Goal: Task Accomplishment & Management: Manage account settings

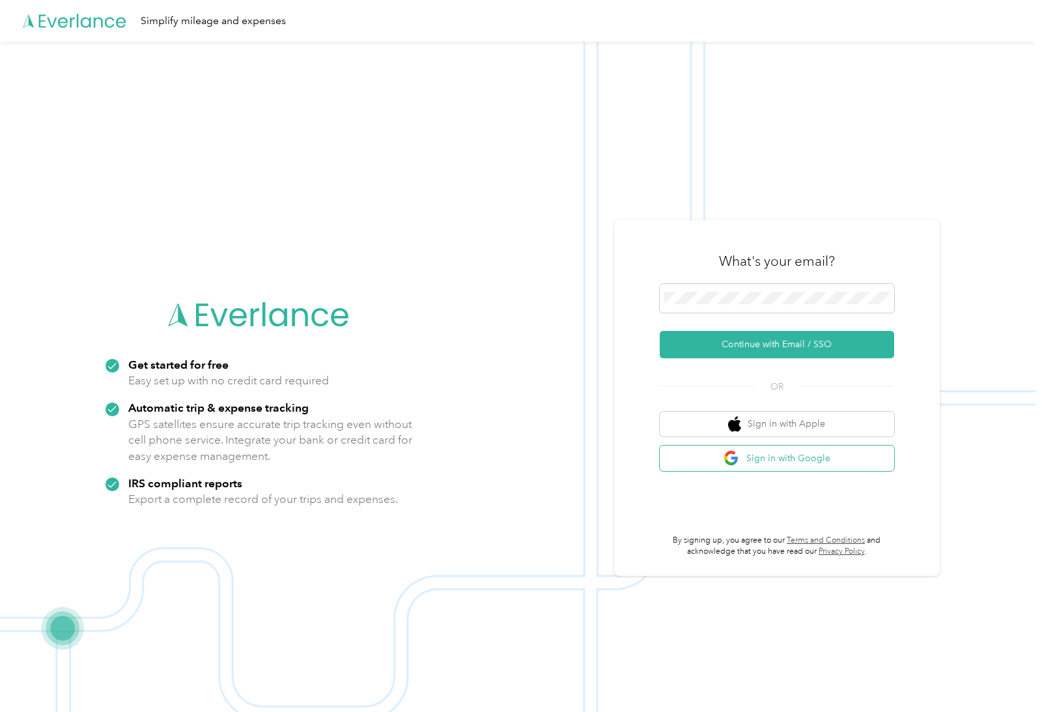
click at [817, 471] on button "Sign in with Google" at bounding box center [777, 457] width 234 height 25
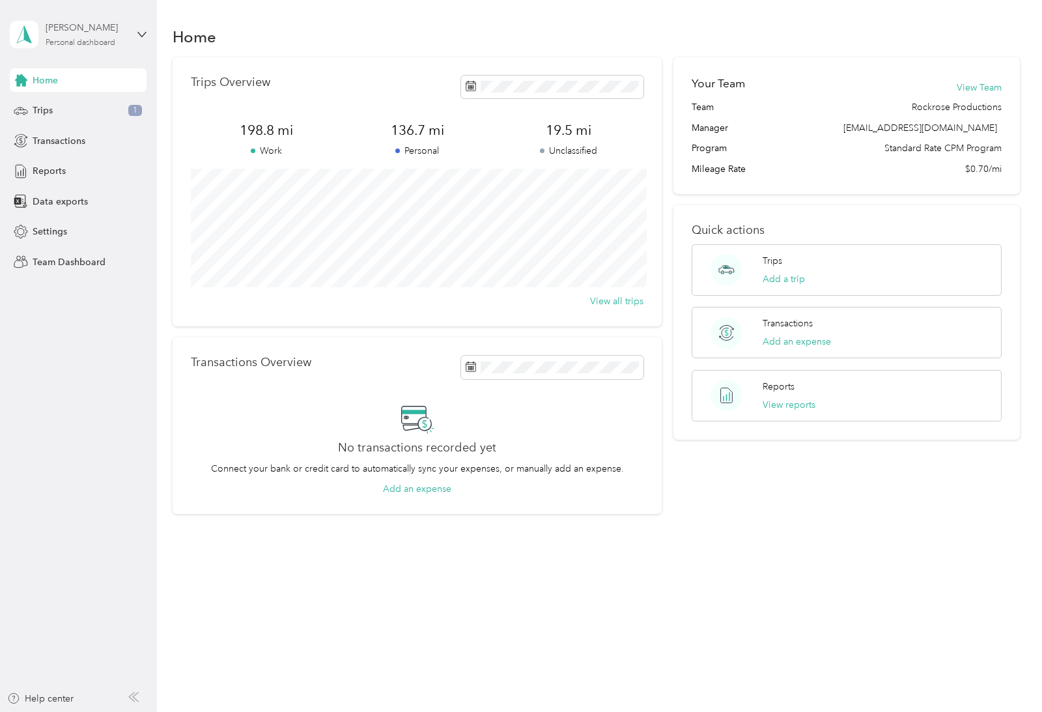
click at [98, 37] on div "[PERSON_NAME] Personal dashboard" at bounding box center [86, 34] width 81 height 26
click at [104, 136] on div "Personal dashboard" at bounding box center [63, 137] width 85 height 14
click at [80, 35] on div "[PERSON_NAME] Personal dashboard" at bounding box center [86, 34] width 81 height 26
click at [71, 113] on div "Team dashboard" at bounding box center [147, 107] width 256 height 23
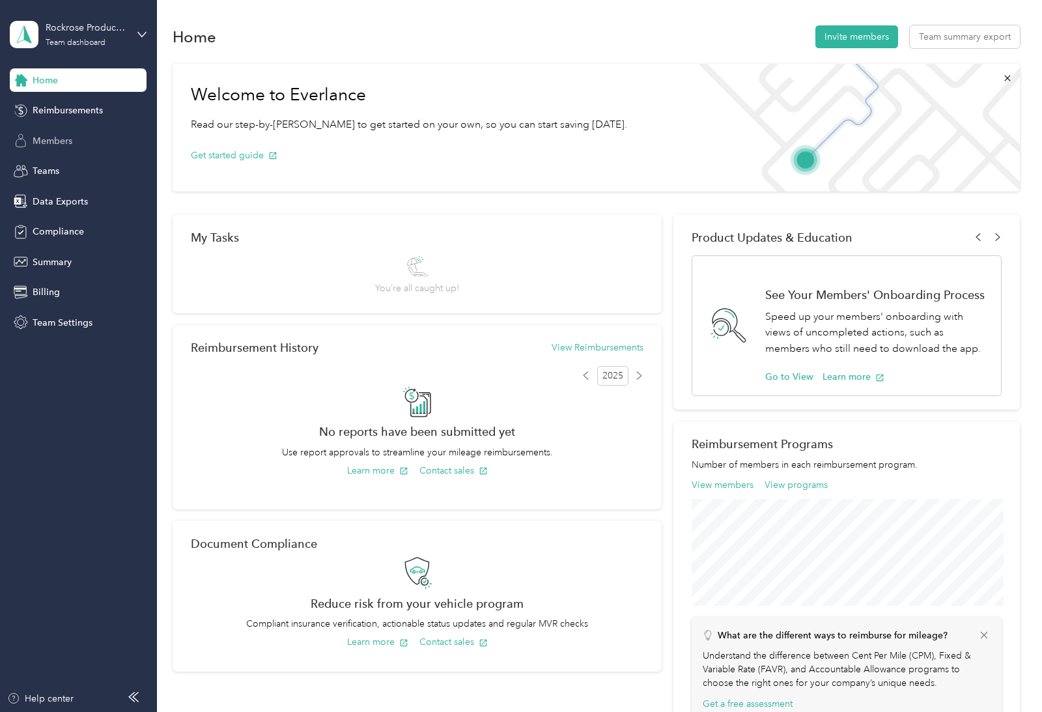
click at [51, 139] on span "Members" at bounding box center [53, 141] width 40 height 14
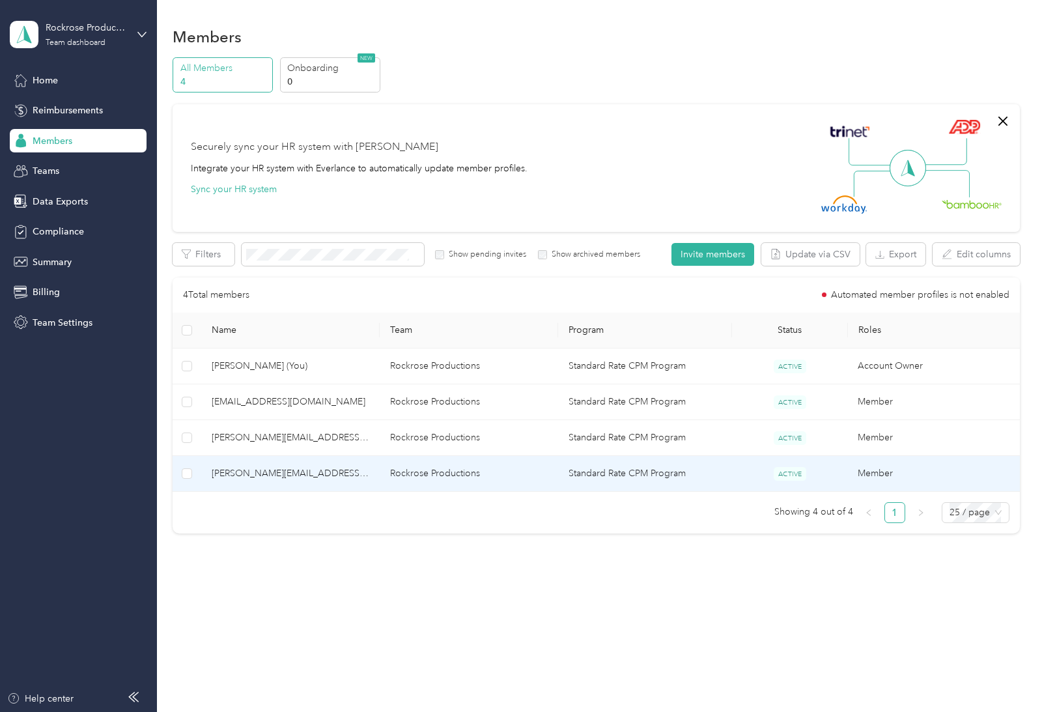
click at [272, 471] on span "[PERSON_NAME][EMAIL_ADDRESS][DOMAIN_NAME]" at bounding box center [291, 473] width 158 height 14
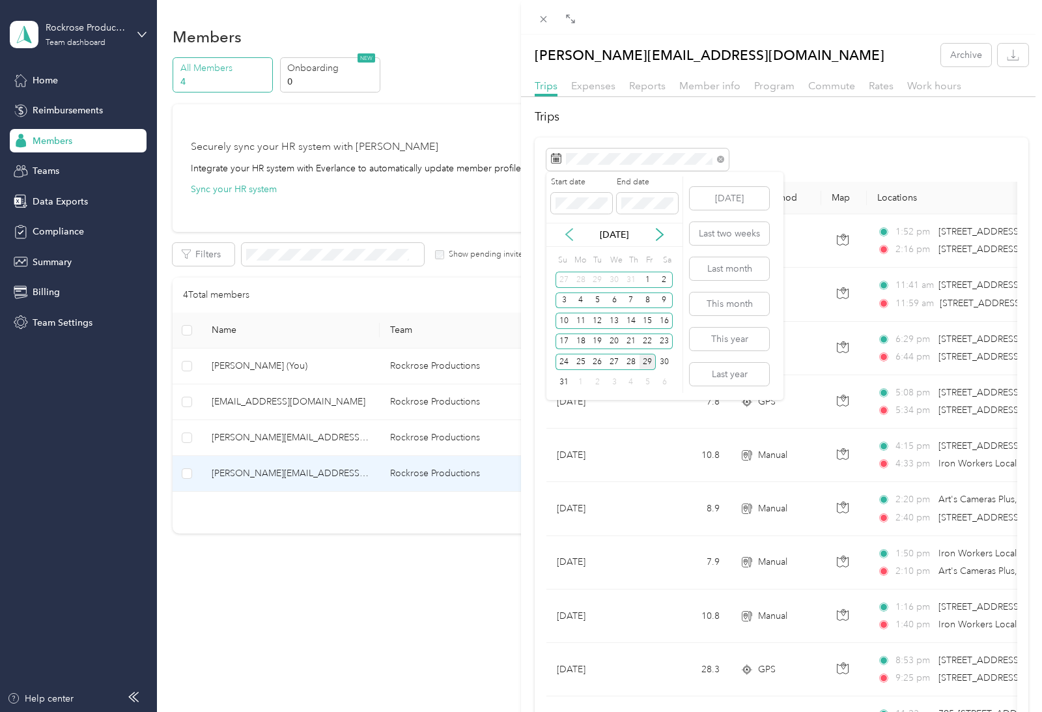
click at [572, 238] on icon at bounding box center [569, 234] width 13 height 13
click at [716, 277] on button "Last month" at bounding box center [729, 268] width 79 height 23
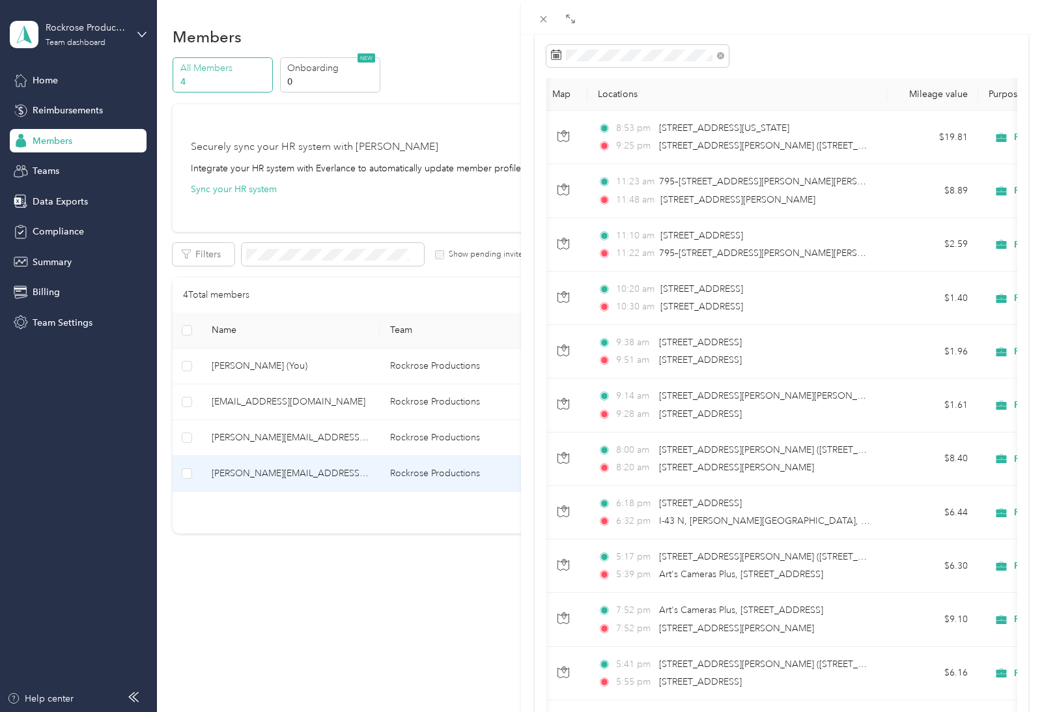
scroll to position [0, 281]
click at [572, 18] on icon at bounding box center [570, 19] width 10 height 10
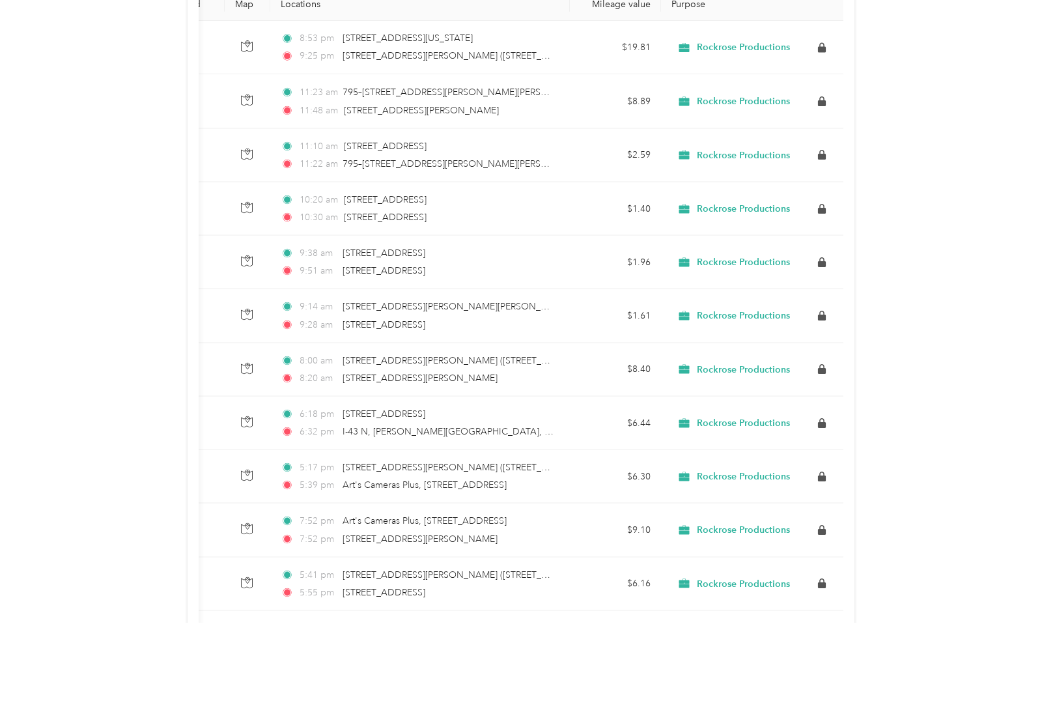
scroll to position [42, 0]
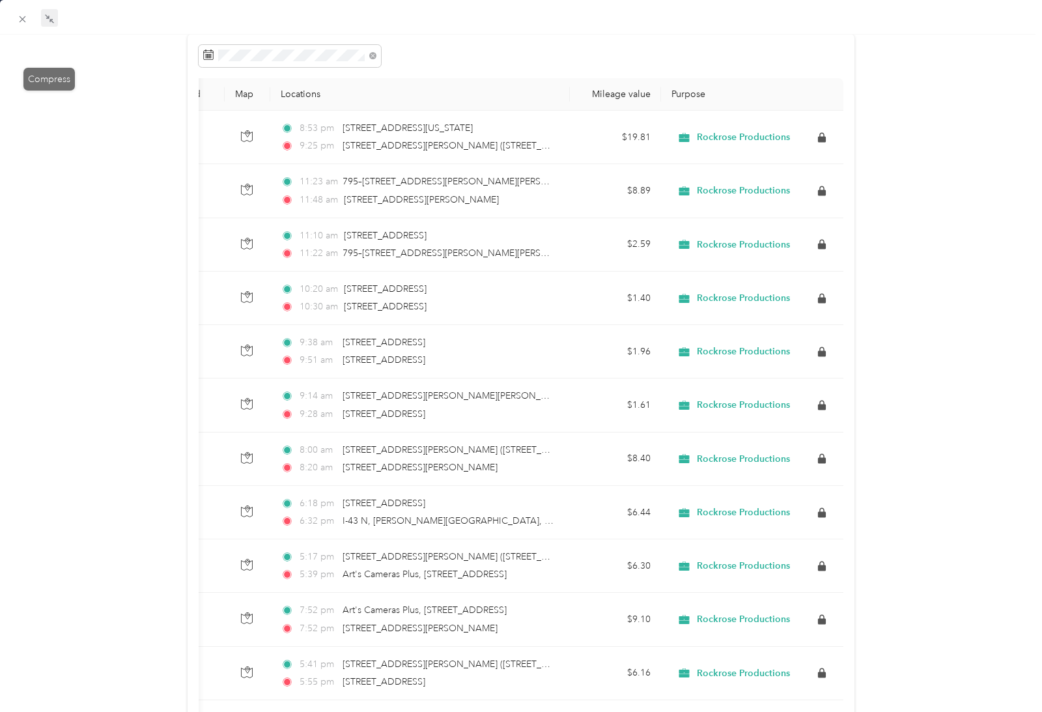
click at [47, 18] on icon at bounding box center [49, 19] width 10 height 10
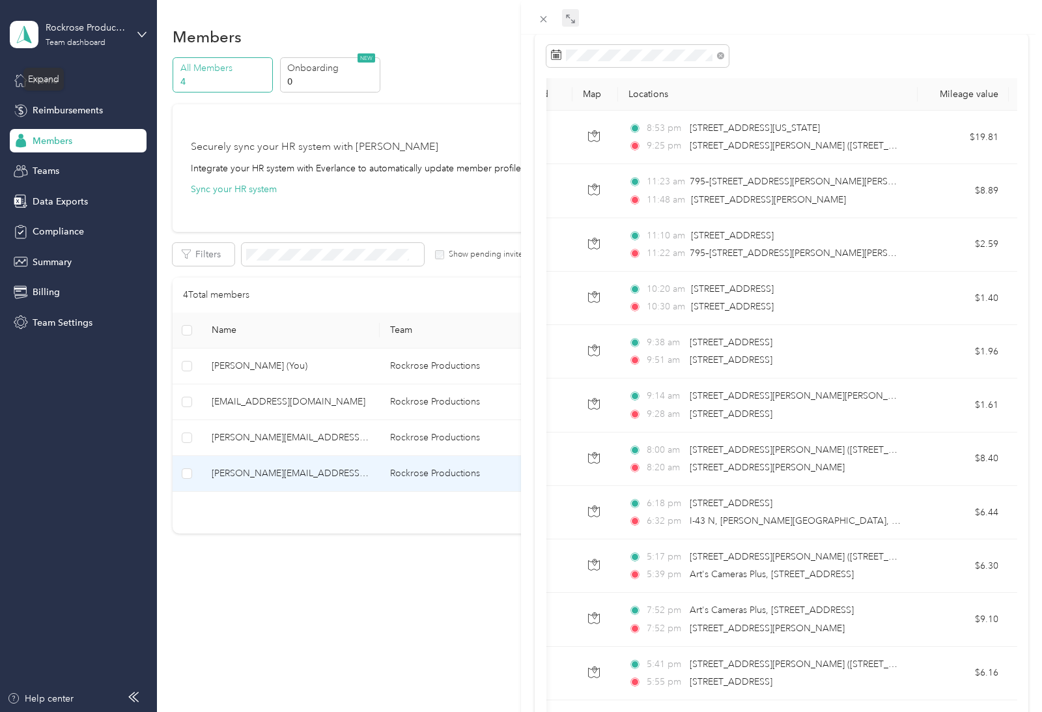
scroll to position [0, 0]
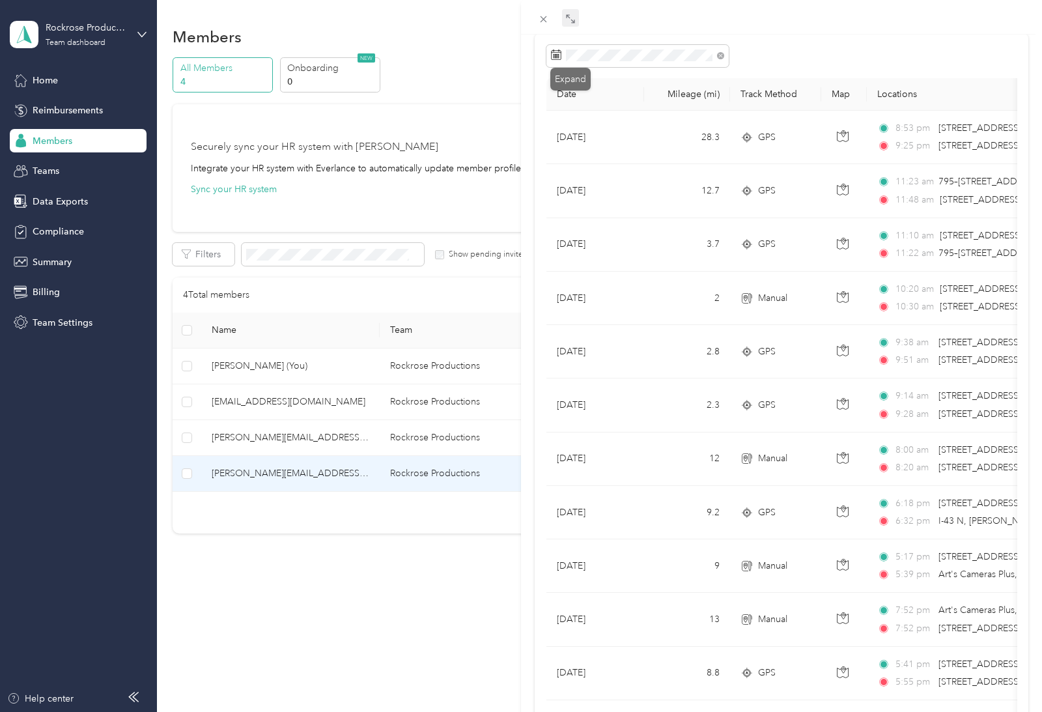
click at [568, 68] on div "Expand" at bounding box center [570, 79] width 40 height 23
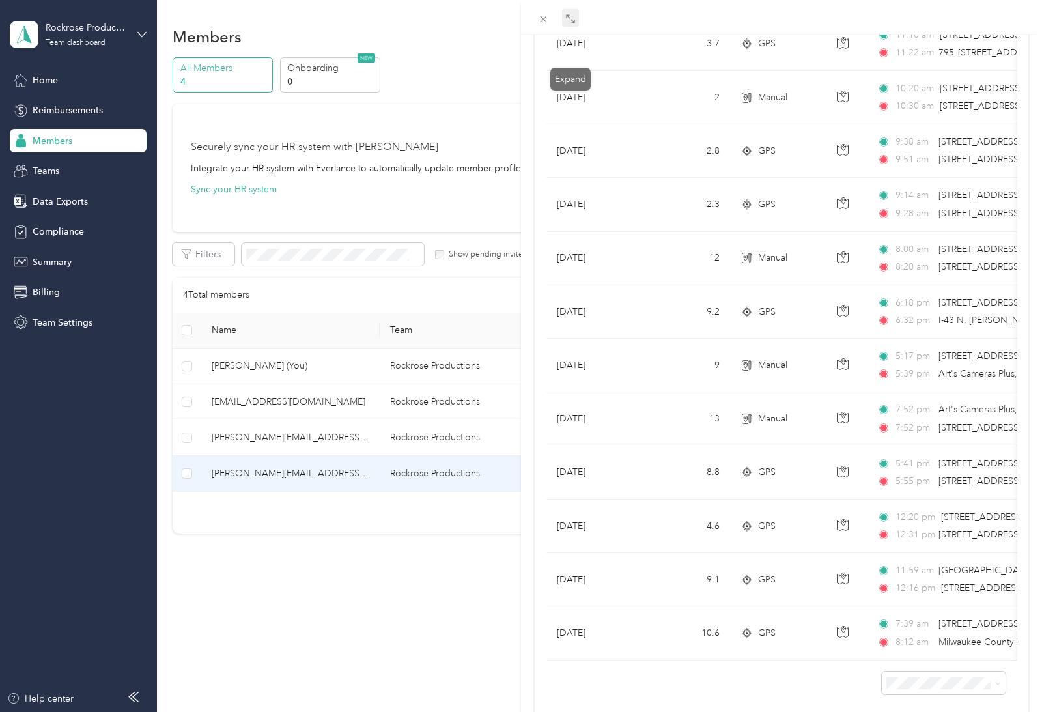
scroll to position [303, 0]
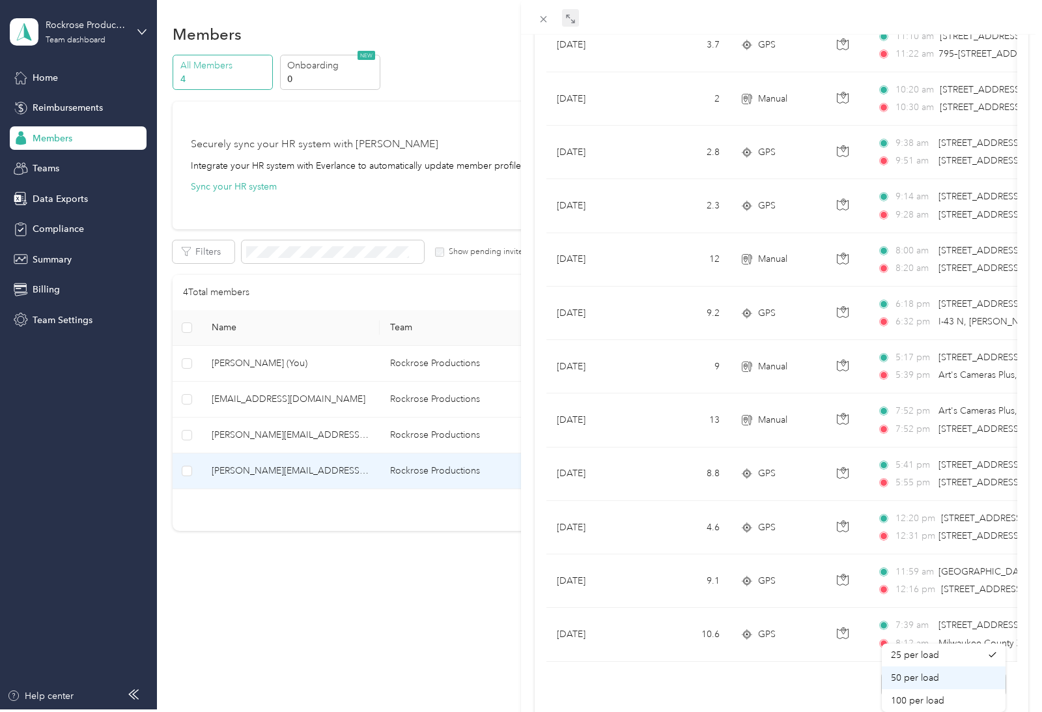
click at [934, 672] on span "50 per load" at bounding box center [915, 677] width 48 height 11
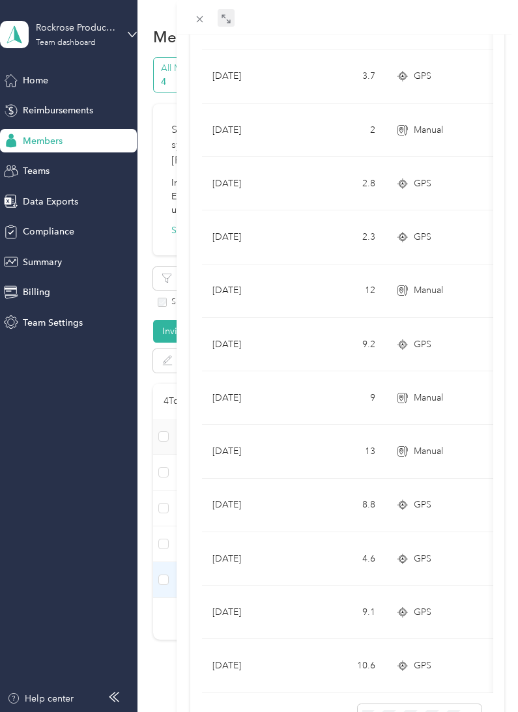
scroll to position [303, 0]
click at [196, 21] on icon at bounding box center [199, 19] width 11 height 11
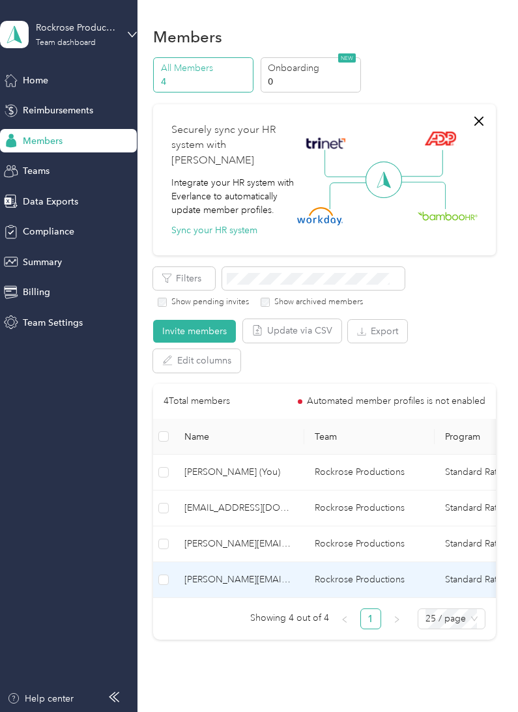
click at [240, 572] on span "[PERSON_NAME][EMAIL_ADDRESS][DOMAIN_NAME]" at bounding box center [238, 579] width 109 height 14
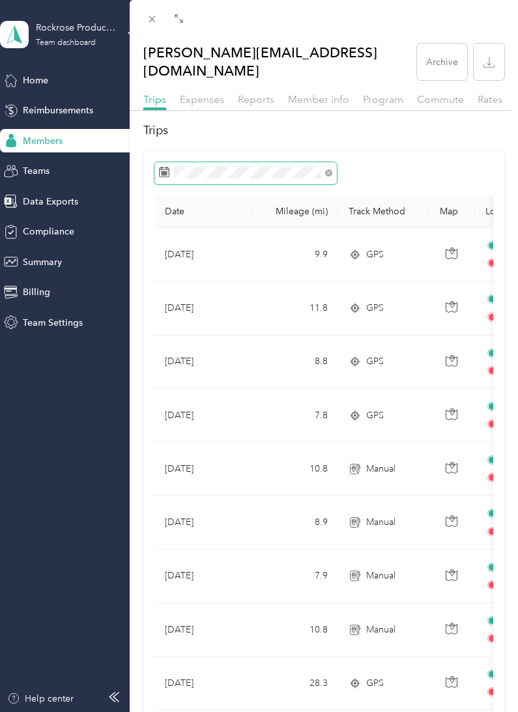
click at [222, 168] on span at bounding box center [245, 173] width 182 height 22
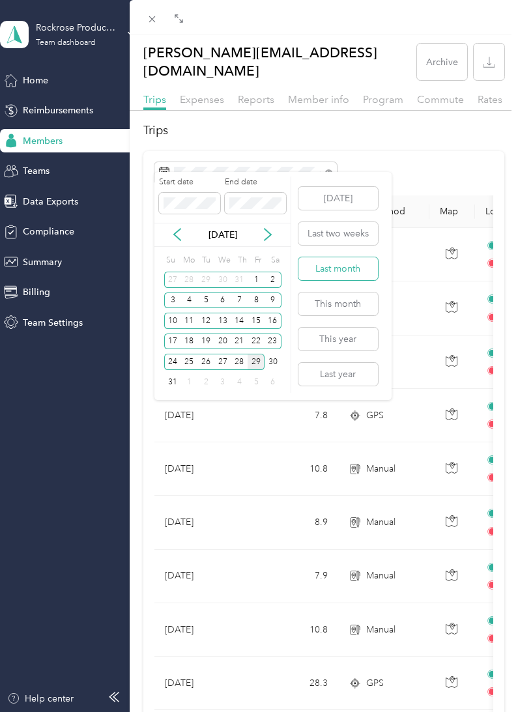
click at [324, 273] on button "Last month" at bounding box center [337, 268] width 79 height 23
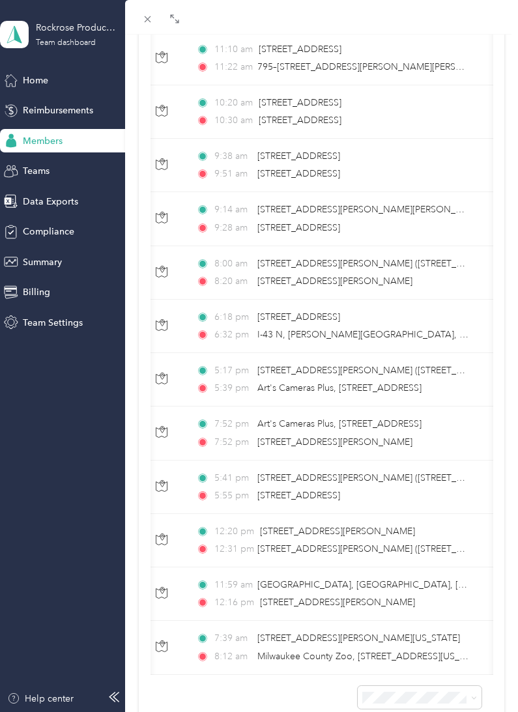
scroll to position [303, 0]
click at [408, 686] on span at bounding box center [419, 697] width 124 height 23
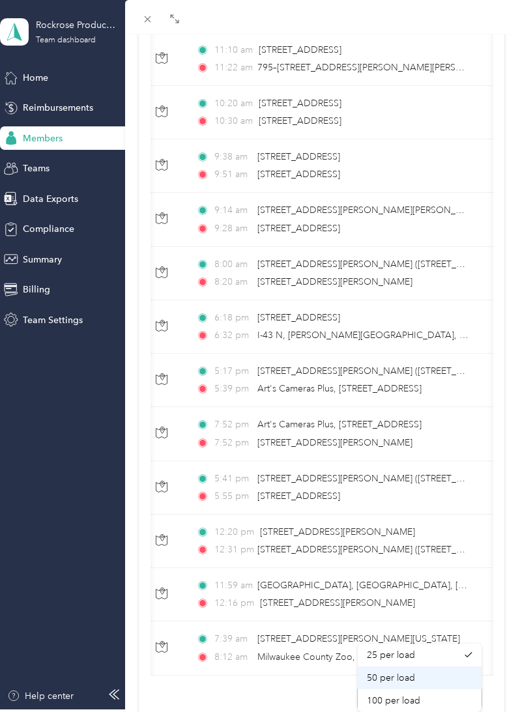
click at [408, 672] on span "50 per load" at bounding box center [391, 677] width 48 height 11
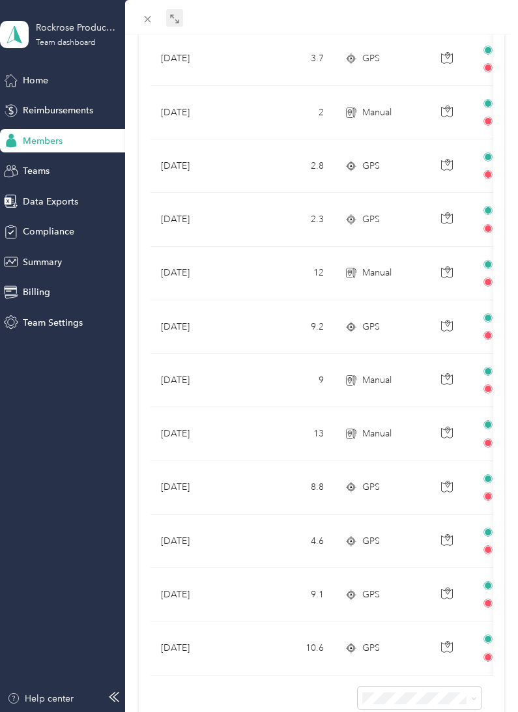
click at [174, 23] on icon at bounding box center [174, 19] width 10 height 10
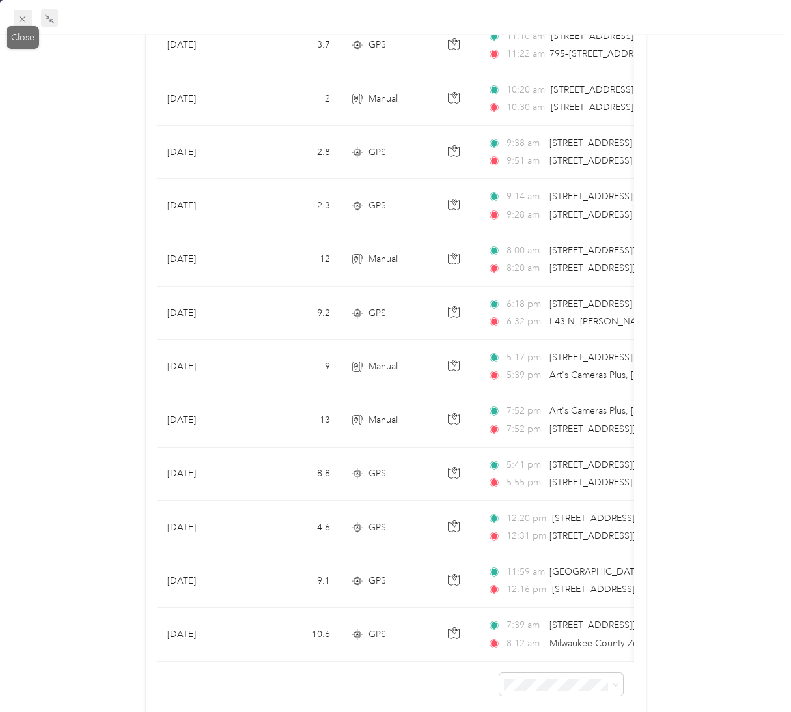
click at [20, 20] on icon at bounding box center [22, 19] width 11 height 11
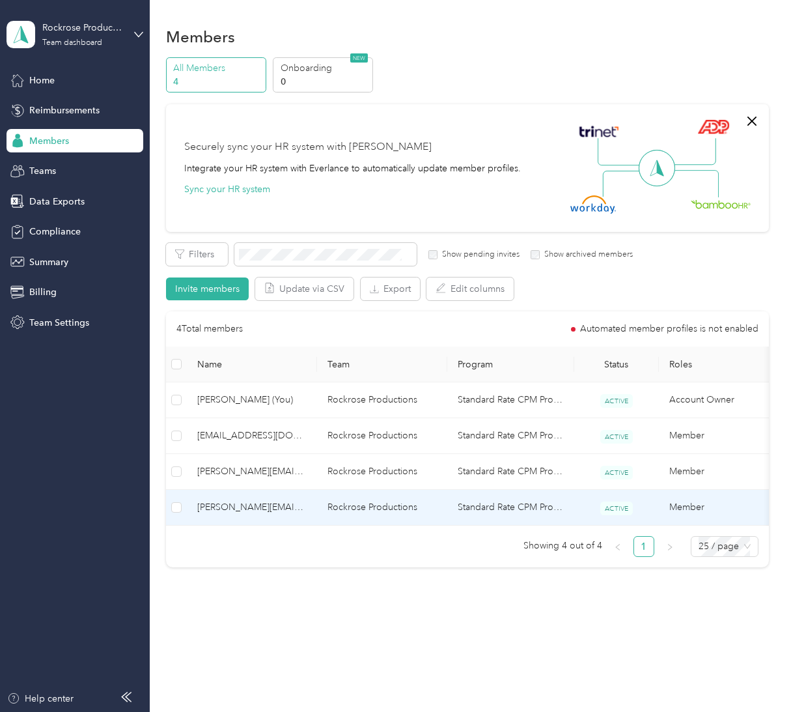
click at [268, 505] on span "[PERSON_NAME][EMAIL_ADDRESS][DOMAIN_NAME]" at bounding box center [251, 507] width 109 height 14
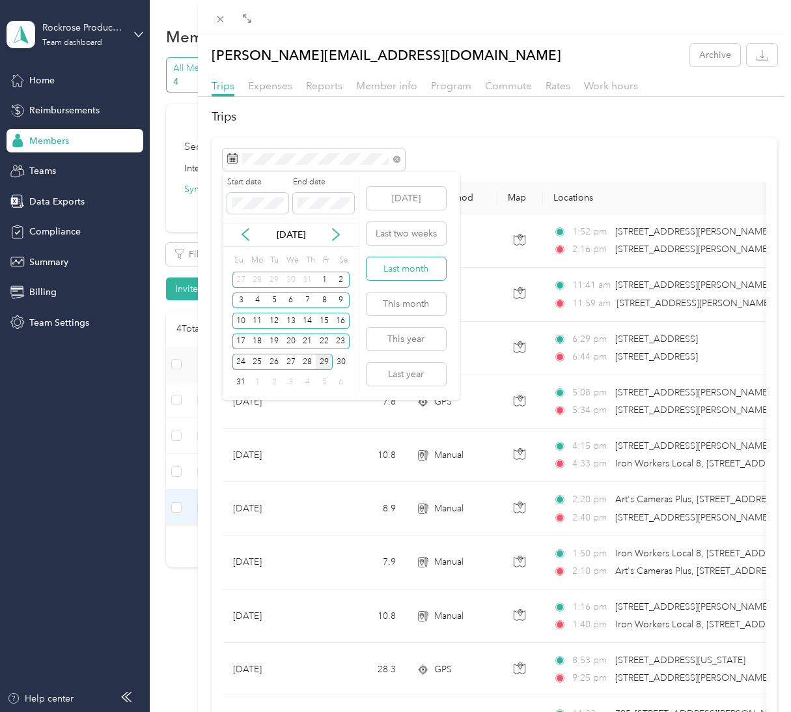
click at [404, 273] on button "Last month" at bounding box center [406, 268] width 79 height 23
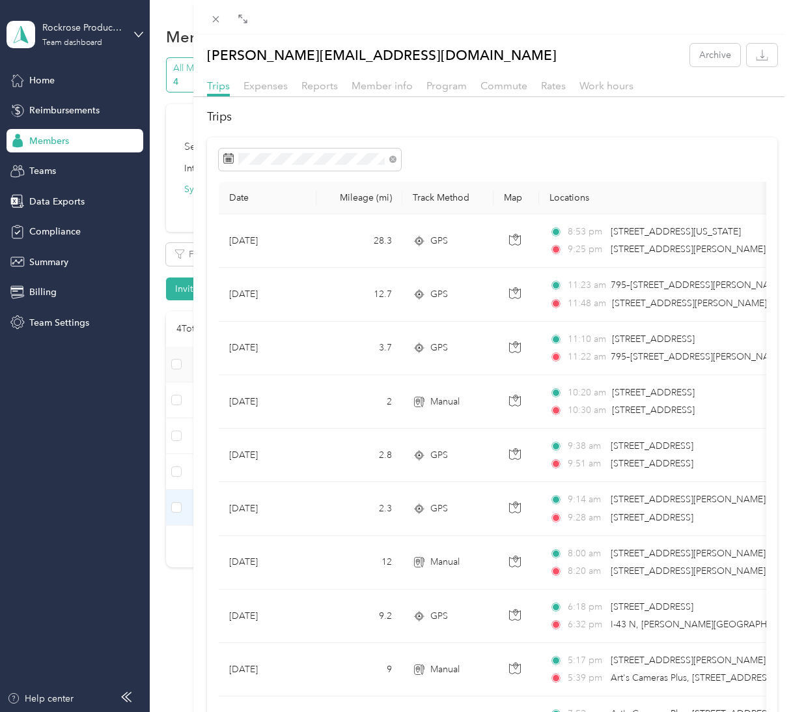
click at [254, 202] on th "Date" at bounding box center [268, 198] width 98 height 33
click at [240, 199] on th "Date" at bounding box center [268, 198] width 98 height 33
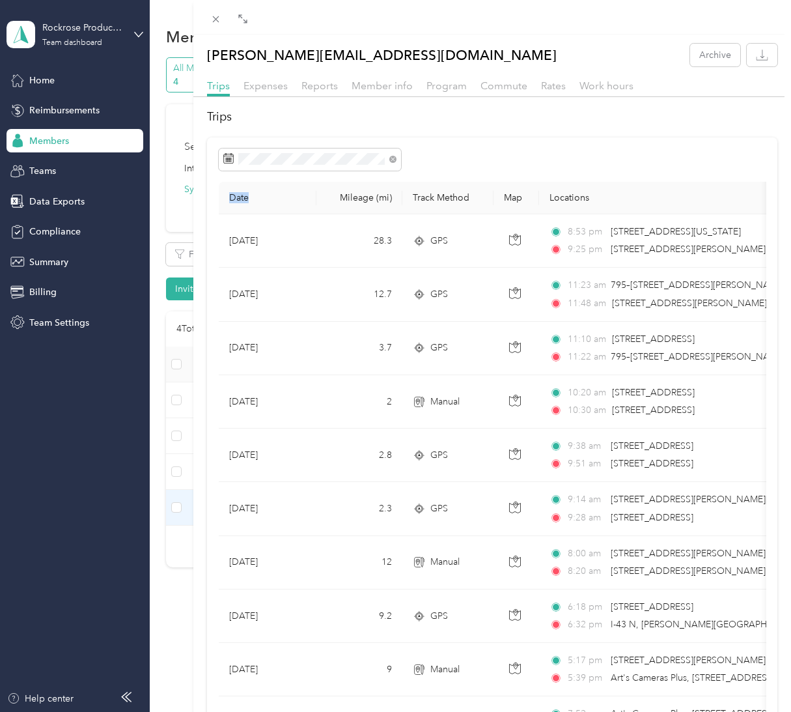
click at [240, 199] on th "Date" at bounding box center [268, 198] width 98 height 33
click at [208, 14] on span at bounding box center [216, 19] width 18 height 18
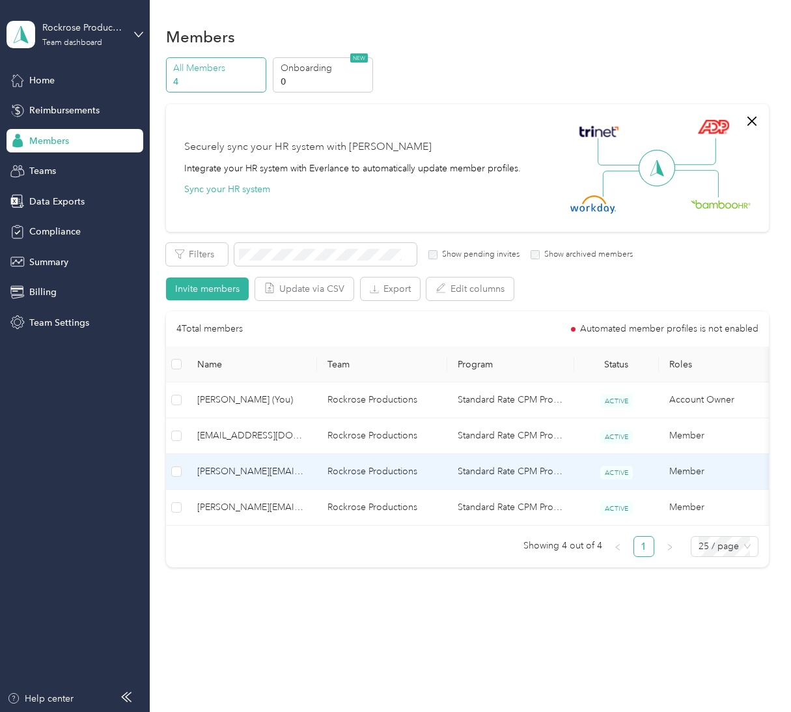
click at [264, 454] on td "[PERSON_NAME][EMAIL_ADDRESS][DOMAIN_NAME]" at bounding box center [252, 472] width 130 height 36
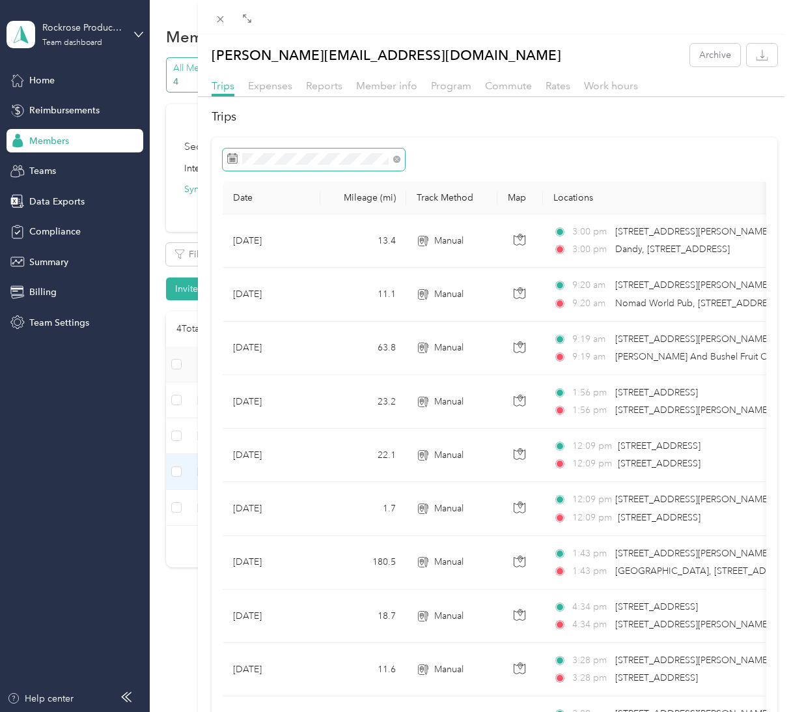
scroll to position [41, 0]
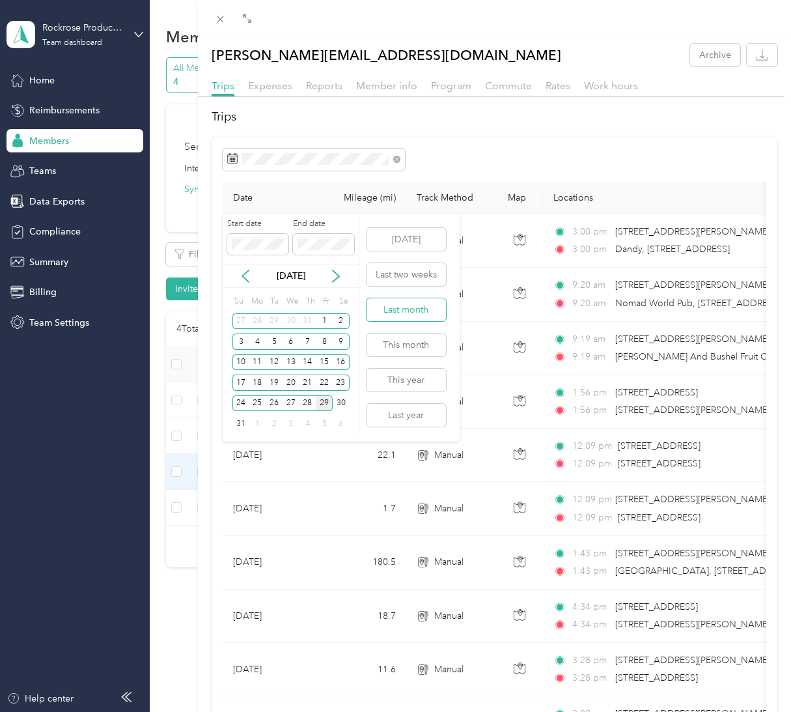
click at [386, 298] on button "Last month" at bounding box center [406, 309] width 79 height 23
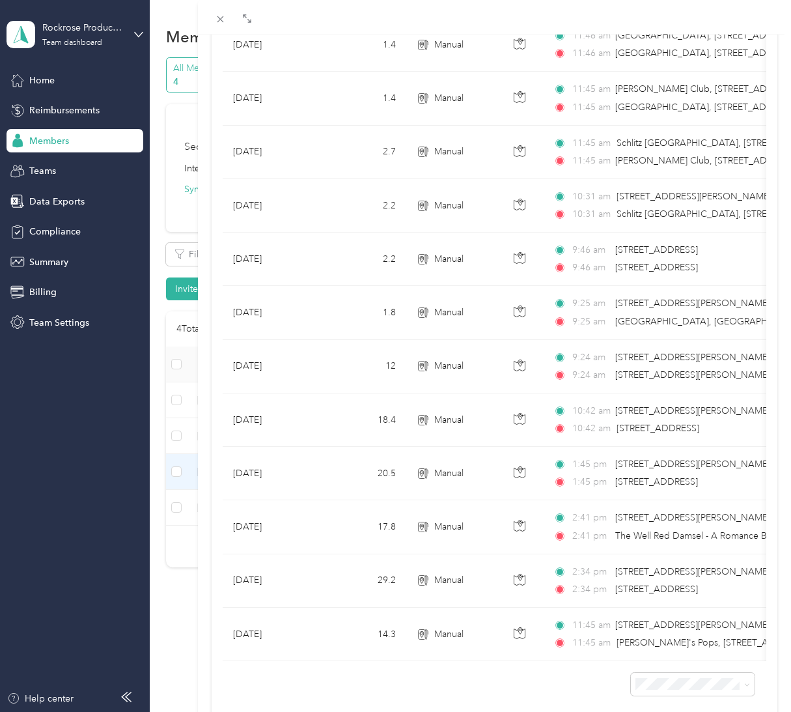
scroll to position [410, 0]
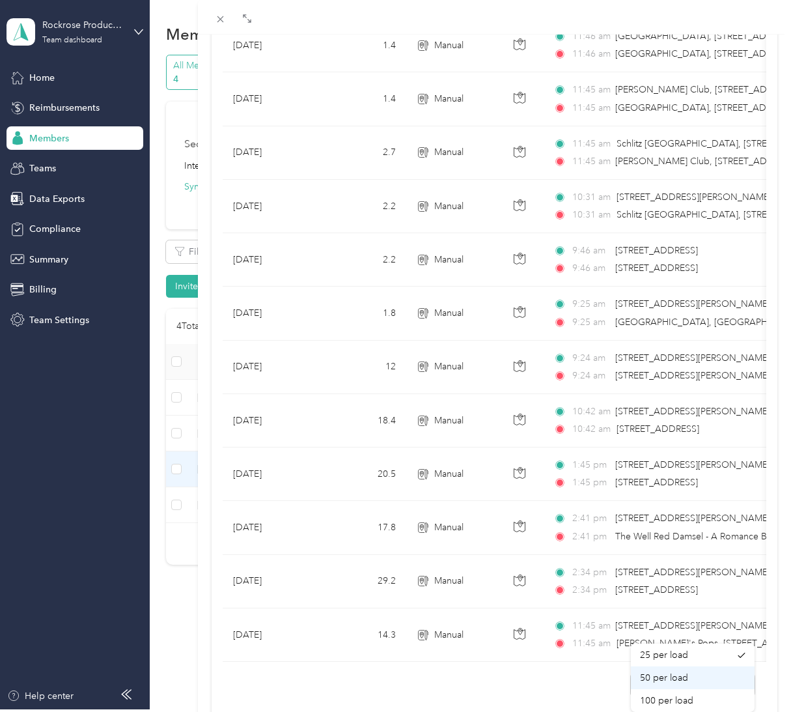
click at [517, 672] on span "50 per load" at bounding box center [664, 677] width 48 height 11
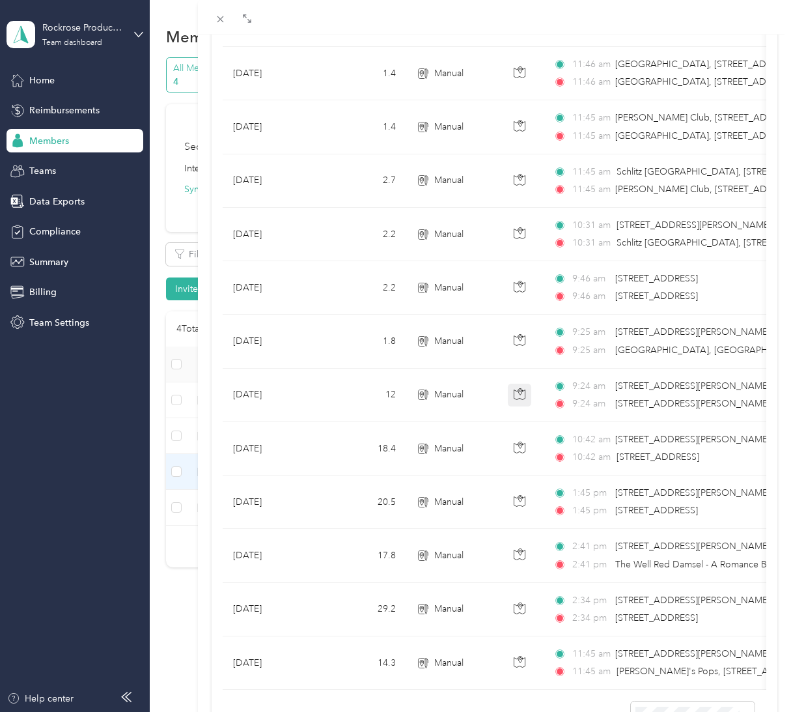
click at [513, 394] on button "button" at bounding box center [519, 395] width 23 height 23
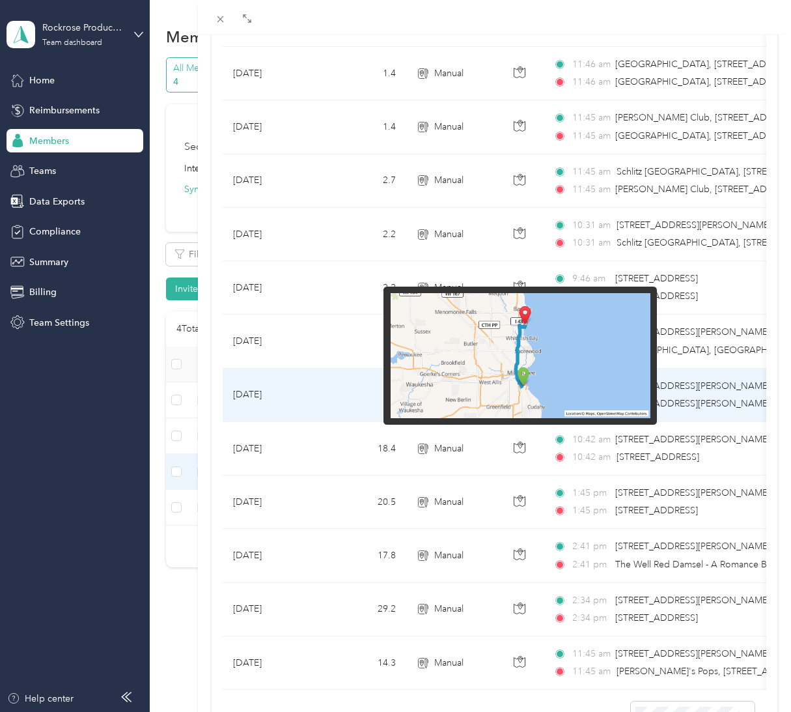
click at [517, 384] on div "Click to see the trip route" at bounding box center [520, 400] width 122 height 32
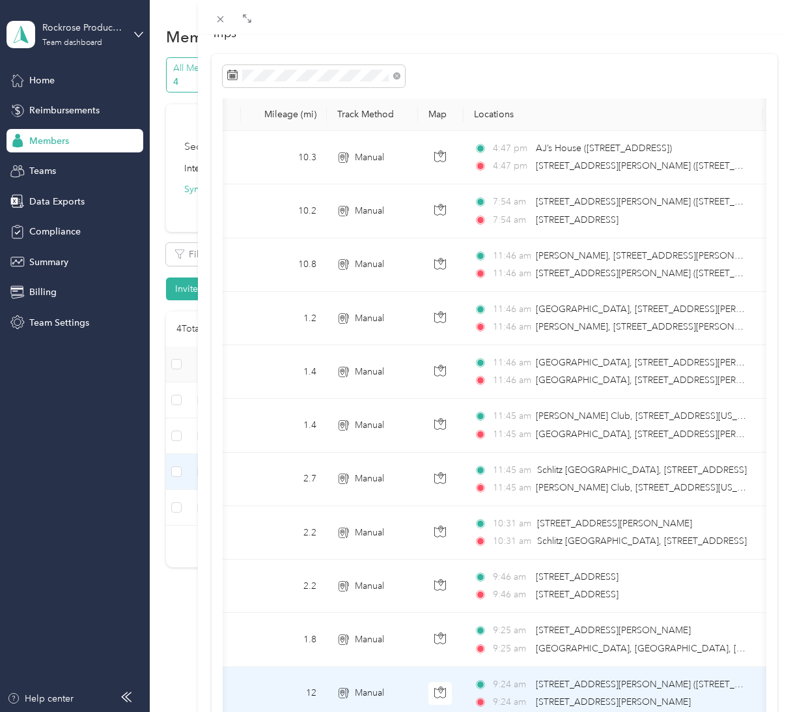
scroll to position [83, 0]
click at [517, 404] on td "11:45 am [PERSON_NAME] Club, [STREET_ADDRESS][US_STATE] 11:45 am [GEOGRAPHIC_DA…" at bounding box center [614, 425] width 300 height 53
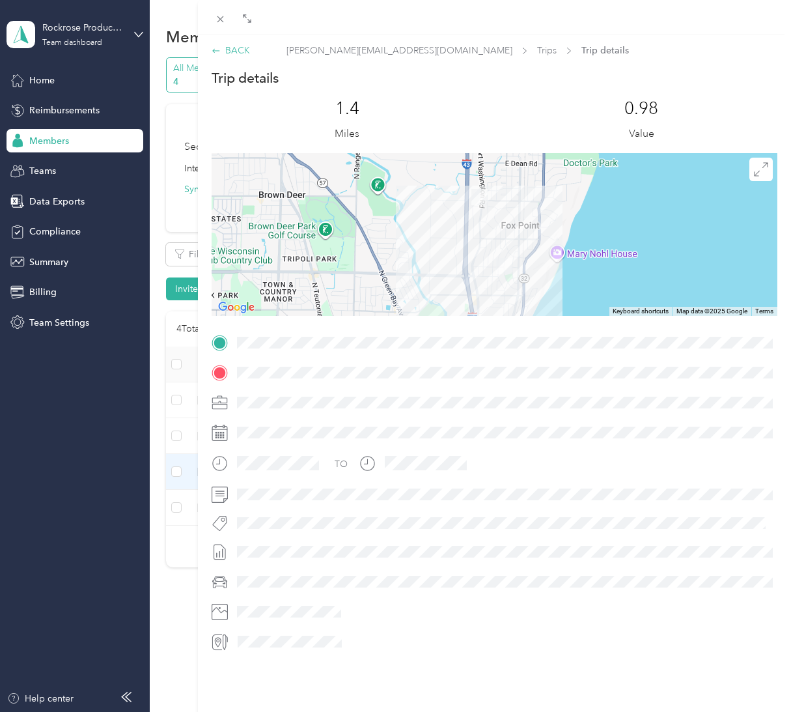
click at [212, 53] on div "BACK" at bounding box center [231, 51] width 38 height 14
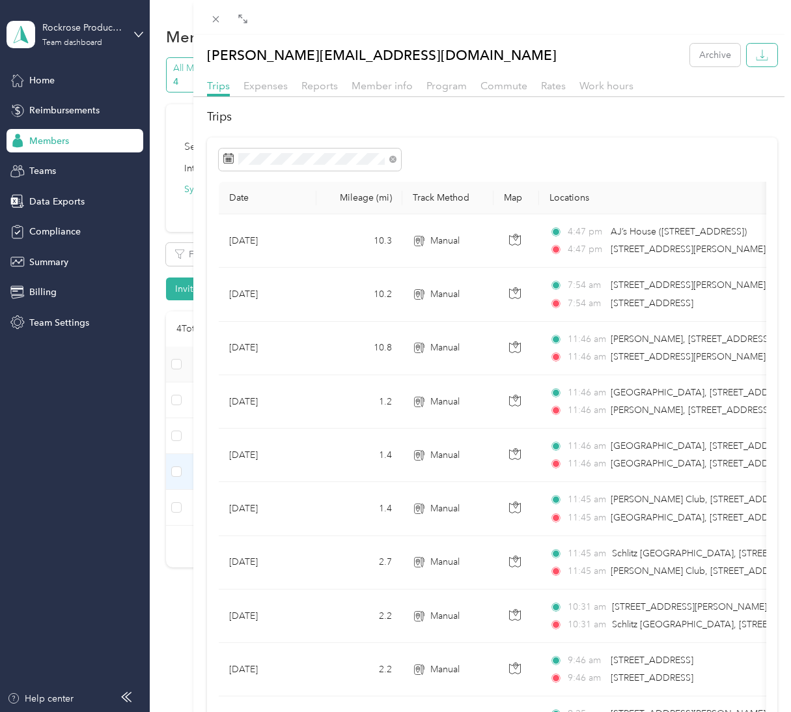
click at [517, 59] on icon "button" at bounding box center [762, 55] width 12 height 12
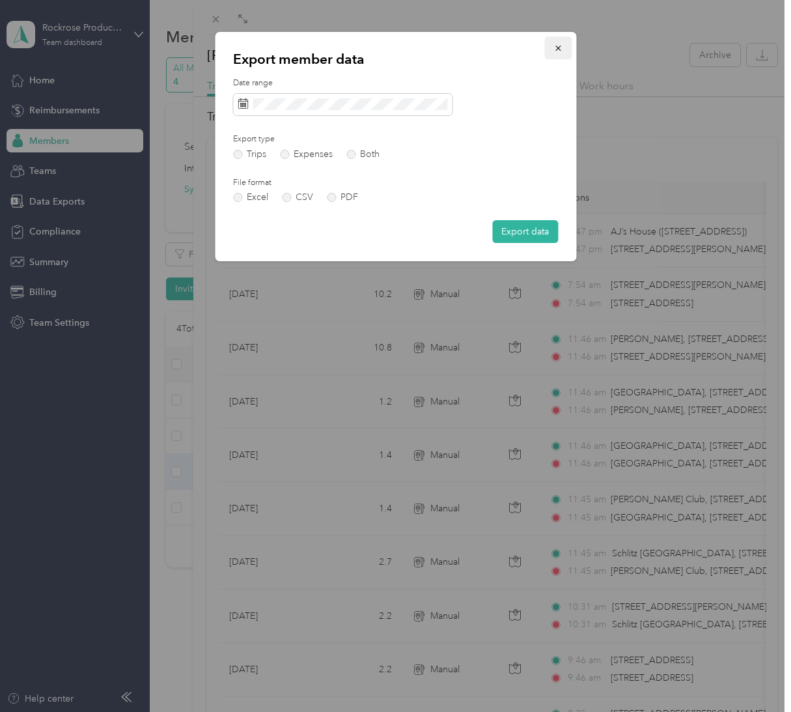
click at [517, 53] on button "button" at bounding box center [557, 47] width 27 height 23
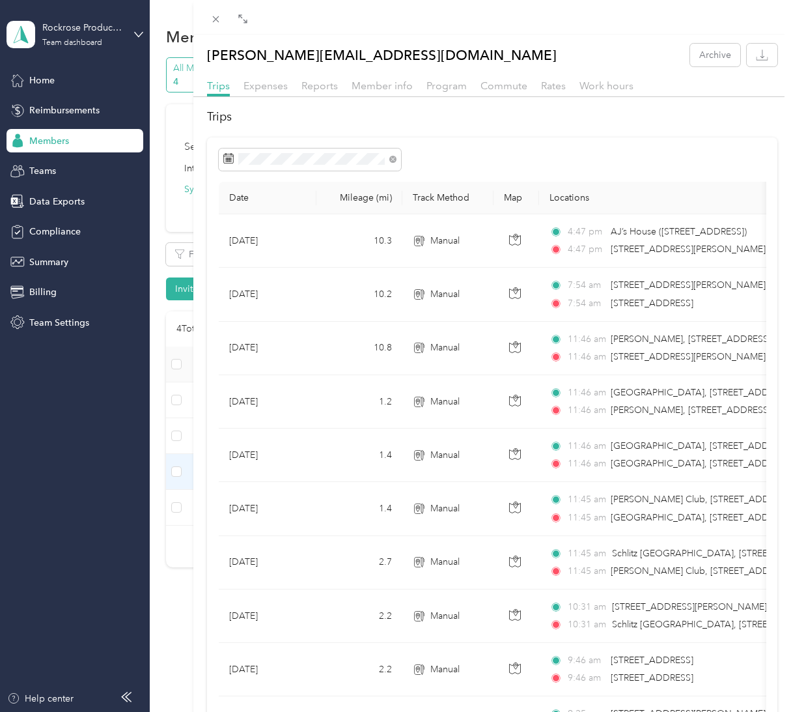
click at [498, 93] on div "Commute" at bounding box center [504, 86] width 47 height 16
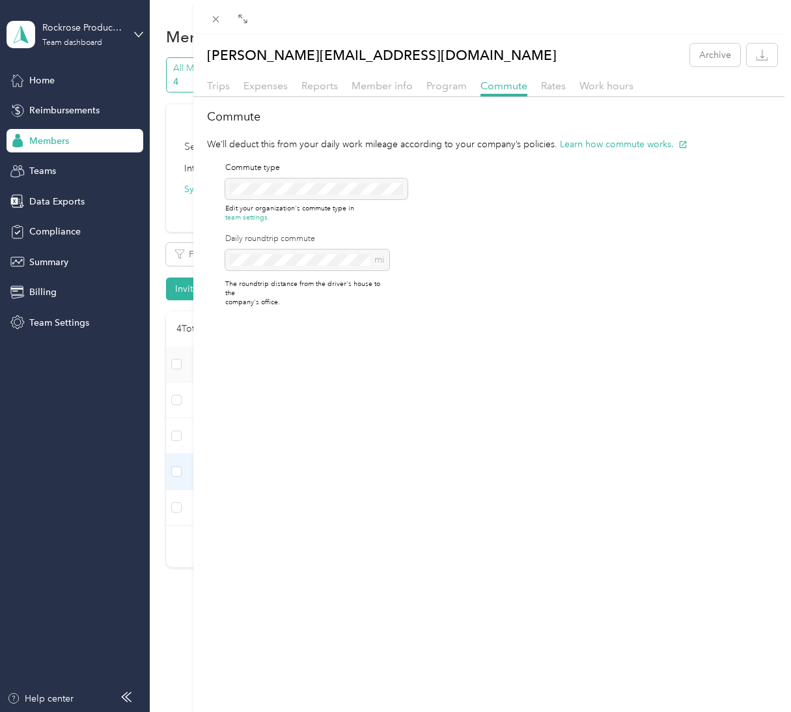
click at [352, 191] on div "Commute type Edit your organization's commute type in team settings. Daily roun…" at bounding box center [307, 234] width 164 height 145
click at [349, 184] on div "Commute type Edit your organization's commute type in team settings. Daily roun…" at bounding box center [307, 234] width 164 height 145
click at [517, 84] on span "Rates" at bounding box center [553, 85] width 25 height 12
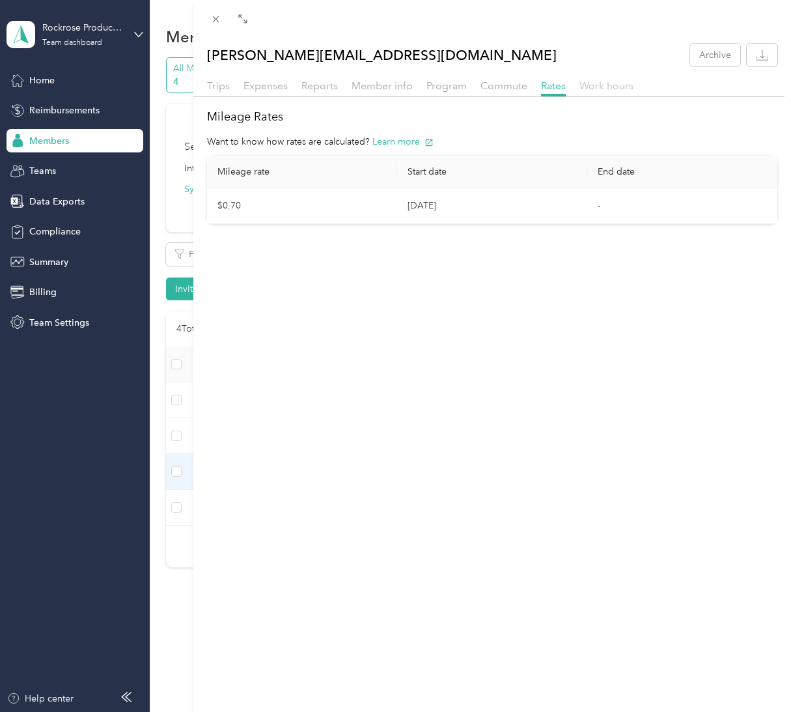
click at [517, 87] on span "Work hours" at bounding box center [606, 85] width 54 height 12
click at [478, 168] on div "OFF" at bounding box center [467, 167] width 50 height 14
click at [82, 307] on div "[PERSON_NAME][EMAIL_ADDRESS][DOMAIN_NAME] Archive Trips Expenses Reports Member…" at bounding box center [395, 356] width 791 height 712
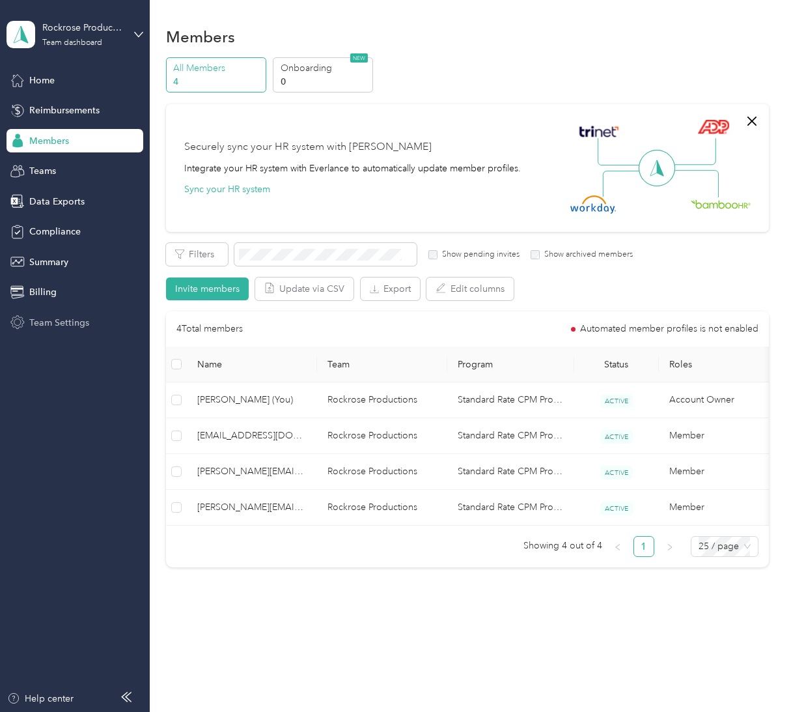
click at [98, 311] on div "Team Settings" at bounding box center [75, 322] width 137 height 23
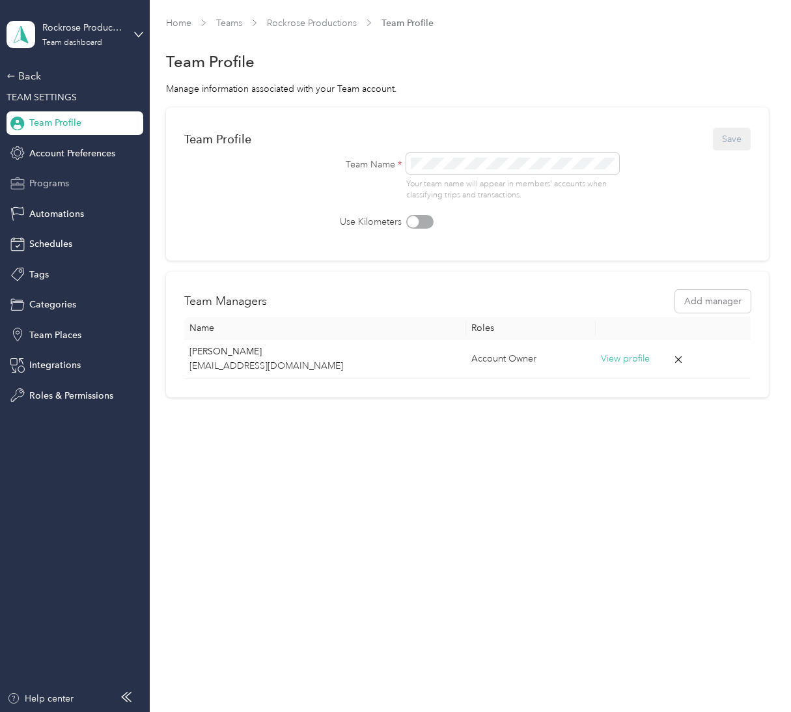
click at [48, 186] on span "Programs" at bounding box center [49, 183] width 40 height 14
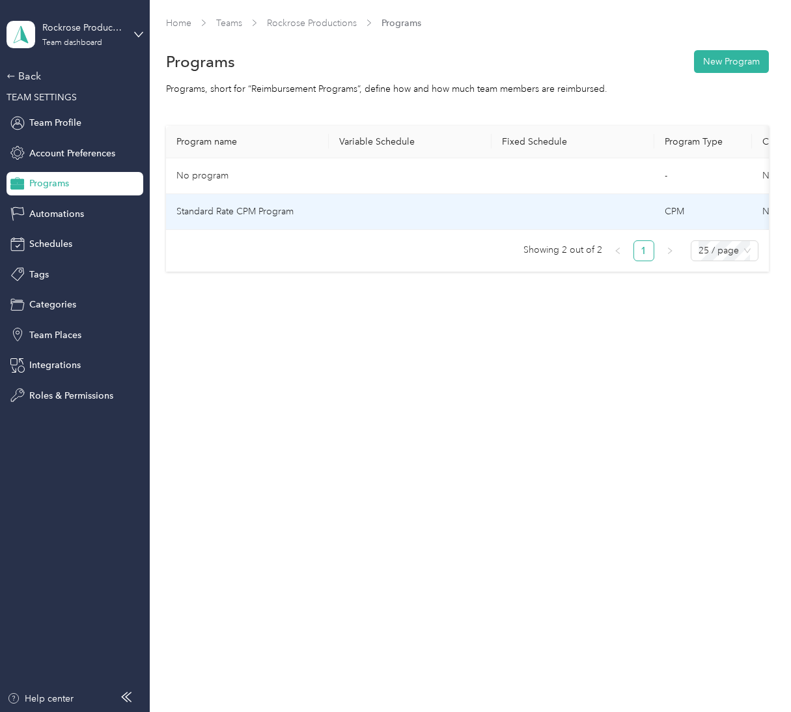
click at [245, 216] on td "Standard Rate CPM Program" at bounding box center [247, 212] width 163 height 36
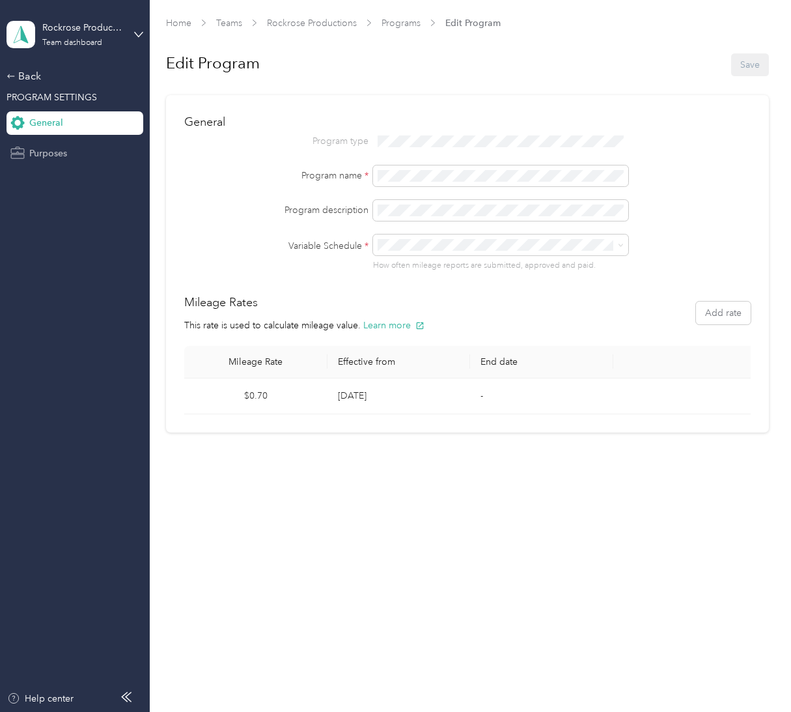
click at [90, 156] on div "Purposes" at bounding box center [75, 152] width 137 height 23
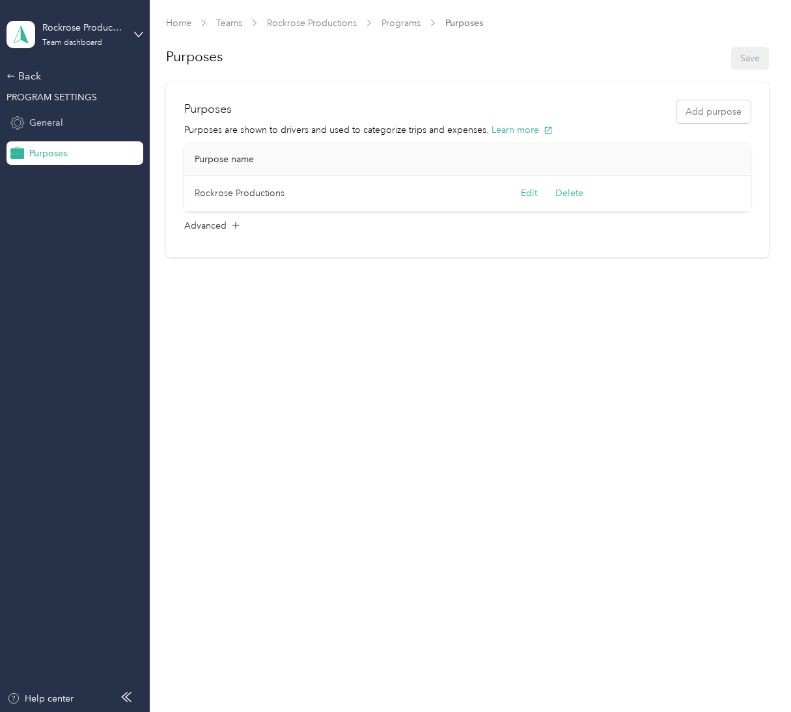
click at [83, 126] on div "General" at bounding box center [75, 122] width 137 height 23
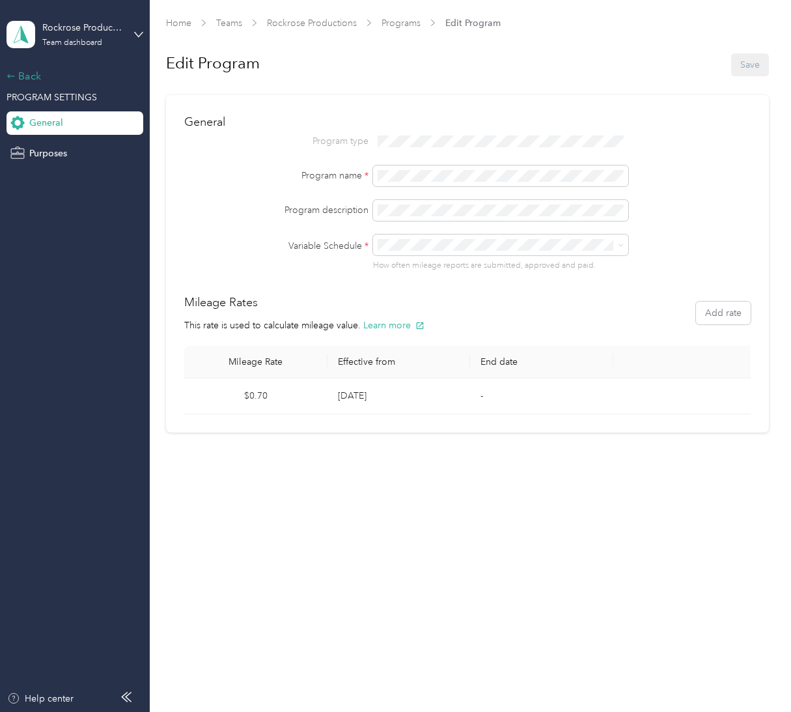
click at [29, 70] on div "Back" at bounding box center [72, 76] width 130 height 16
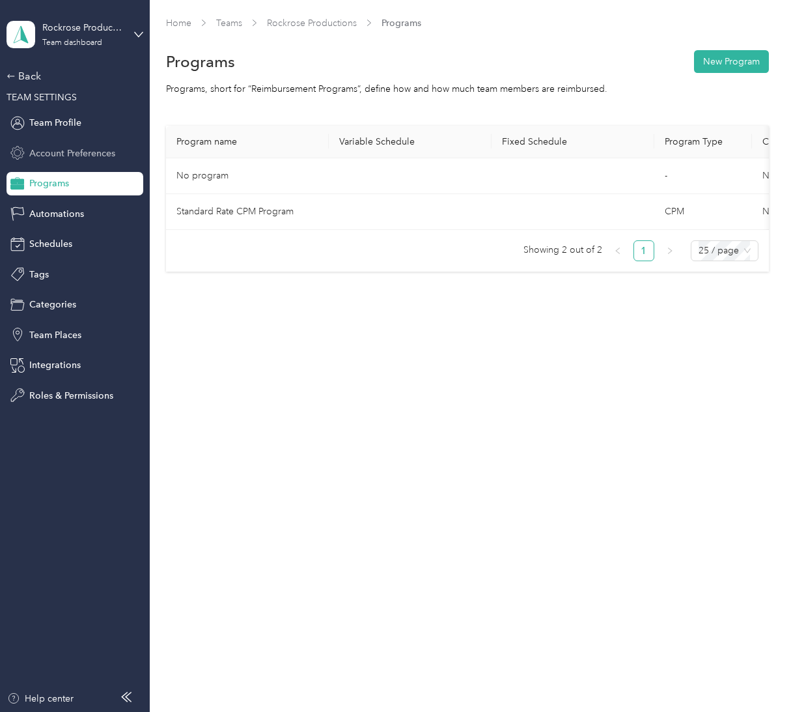
click at [54, 157] on span "Account Preferences" at bounding box center [72, 153] width 86 height 14
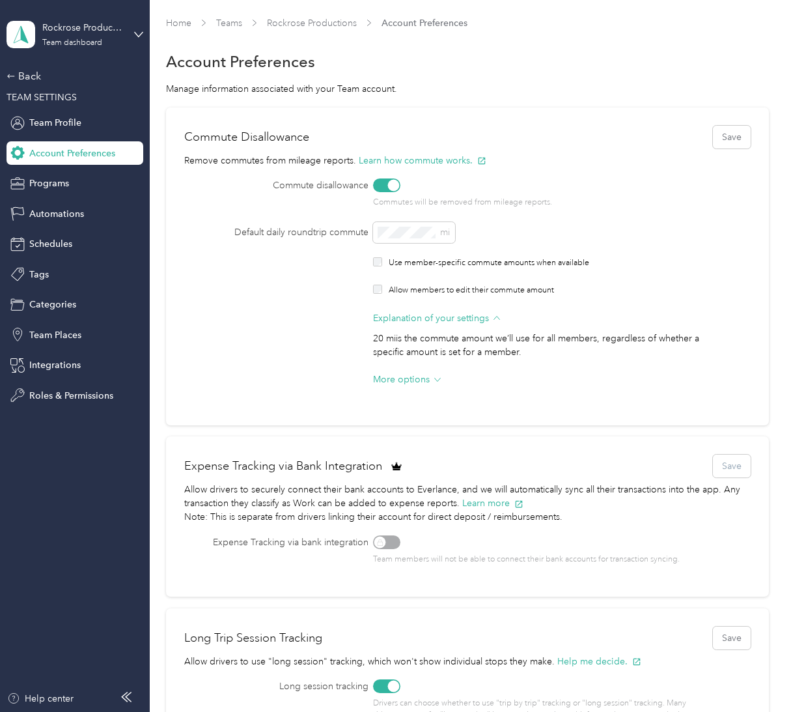
click at [517, 134] on button "Save" at bounding box center [732, 137] width 38 height 23
click at [33, 216] on span "Automations" at bounding box center [56, 214] width 55 height 14
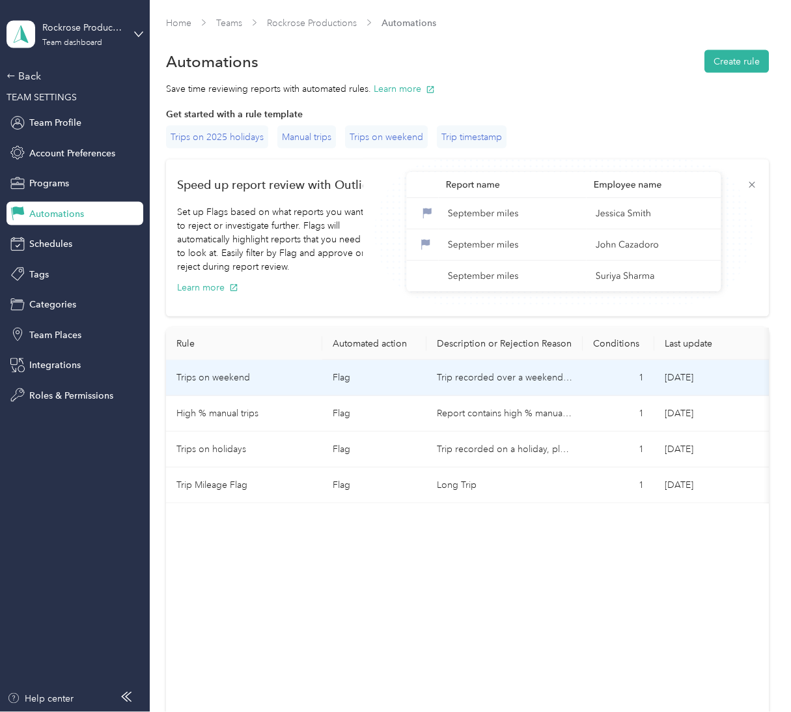
scroll to position [21, 0]
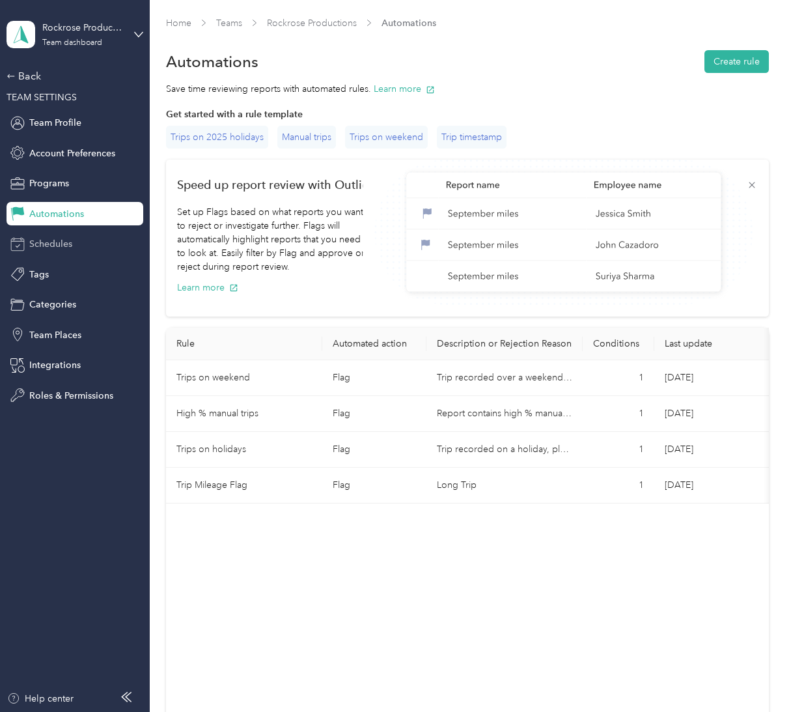
click at [52, 232] on div "Schedules" at bounding box center [75, 243] width 137 height 23
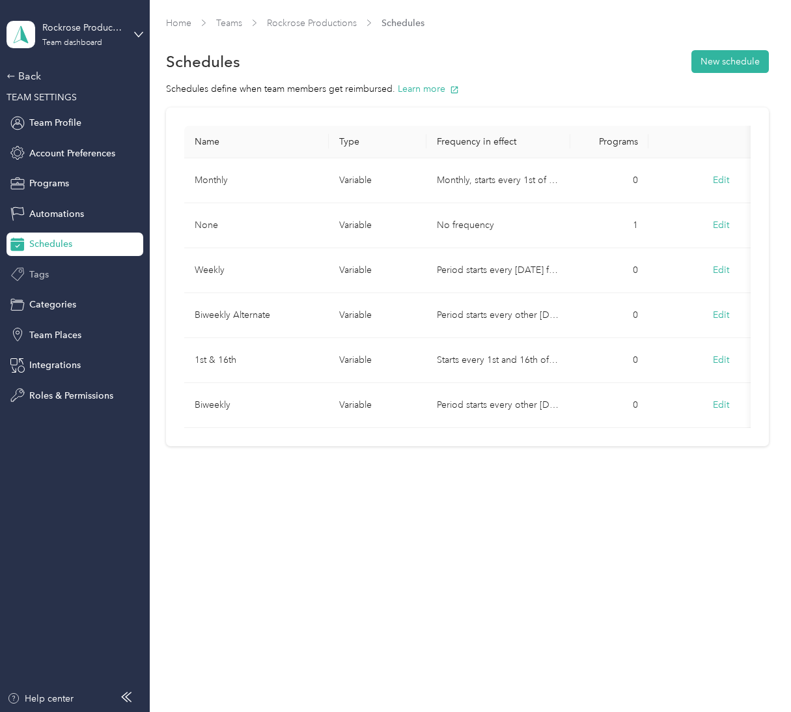
click at [92, 262] on div "Tags" at bounding box center [75, 273] width 137 height 23
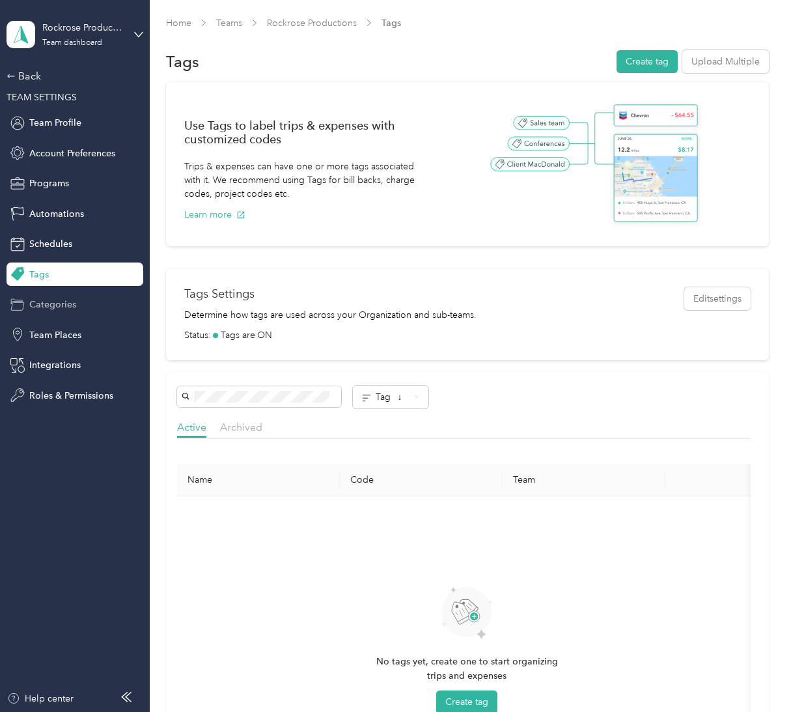
click at [46, 293] on div "Categories" at bounding box center [75, 304] width 137 height 23
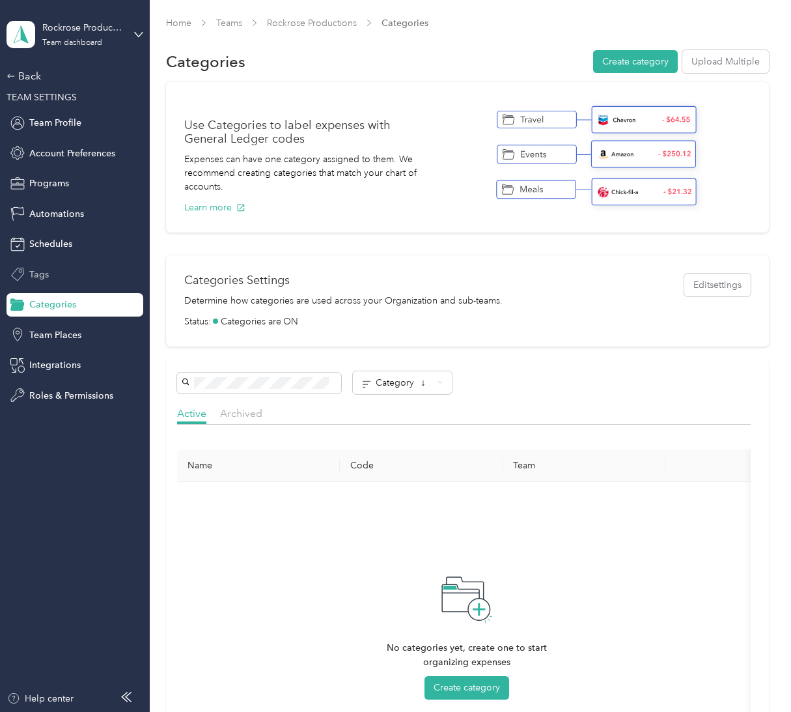
click at [40, 268] on span "Tags" at bounding box center [39, 275] width 20 height 14
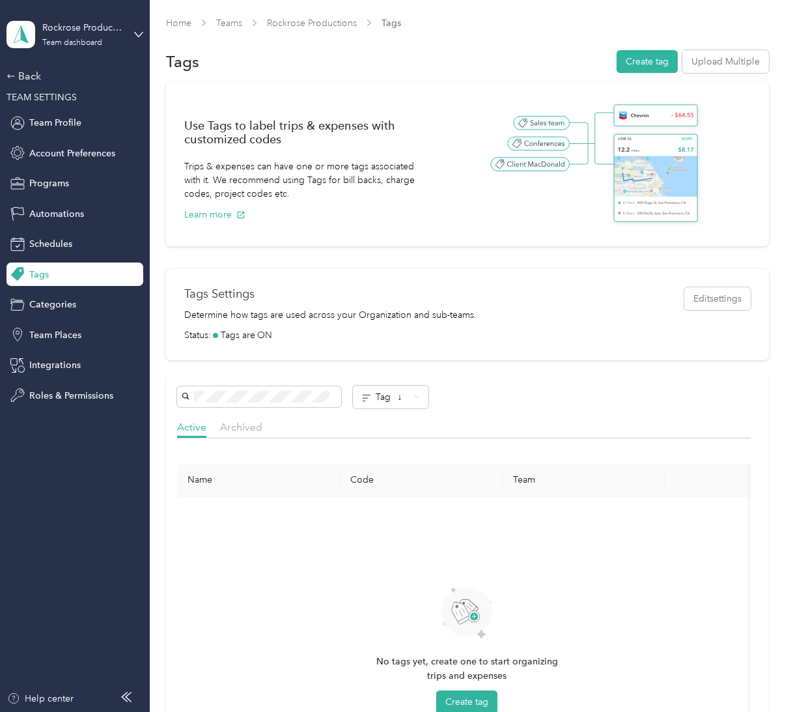
scroll to position [42, 0]
click at [464, 690] on button "Create tag" at bounding box center [466, 701] width 61 height 23
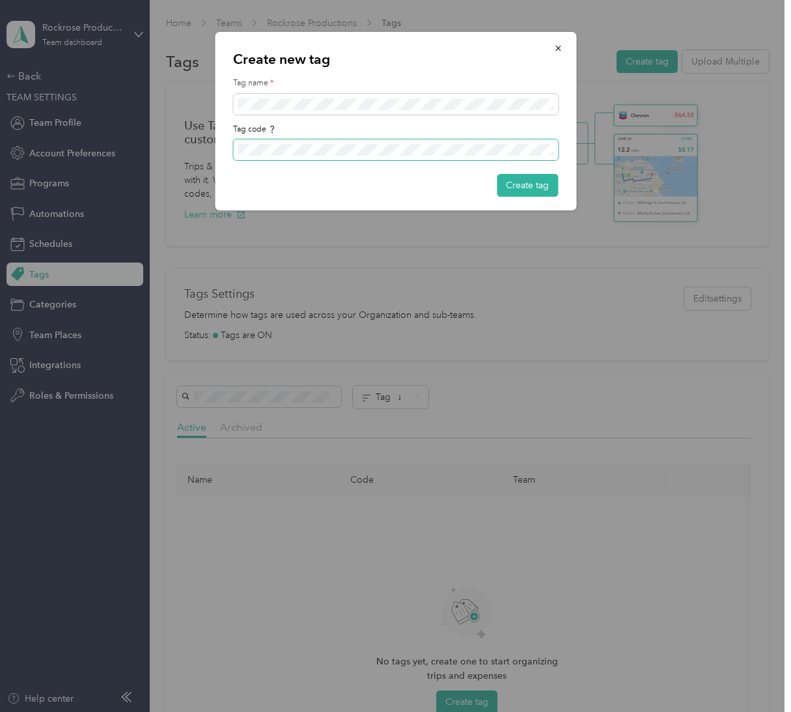
scroll to position [41, 0]
click at [310, 95] on span at bounding box center [395, 104] width 325 height 21
click at [517, 40] on button "button" at bounding box center [557, 47] width 27 height 23
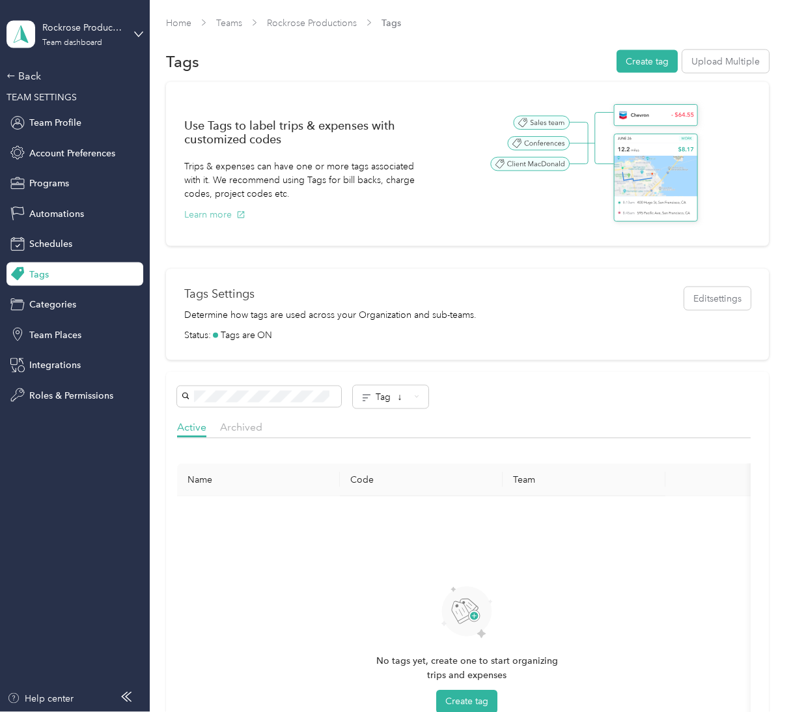
scroll to position [42, 0]
click at [479, 690] on button "Create tag" at bounding box center [466, 701] width 61 height 23
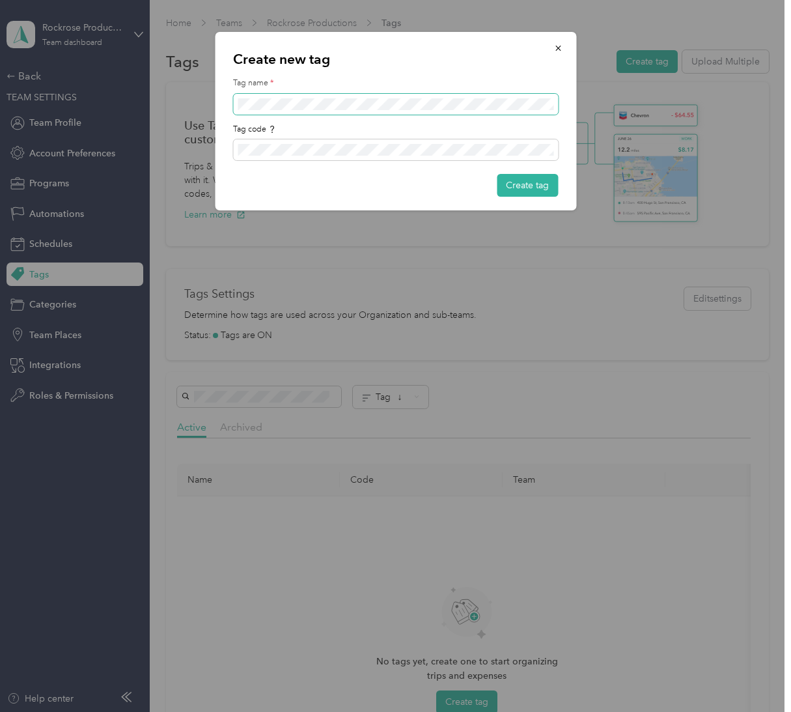
scroll to position [41, 0]
click at [513, 186] on button "Create tag" at bounding box center [527, 185] width 61 height 23
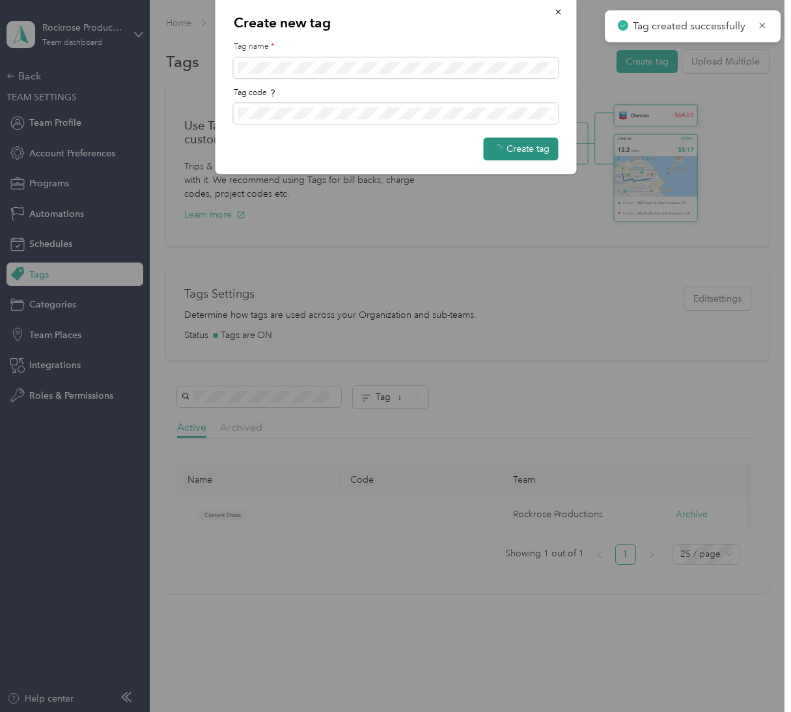
scroll to position [42, 0]
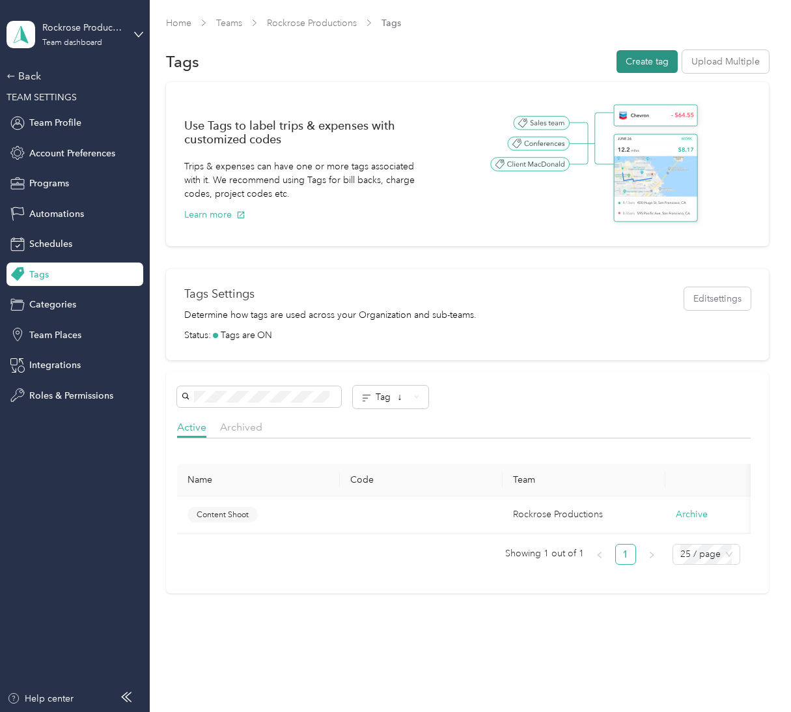
click at [517, 50] on button "Create tag" at bounding box center [647, 61] width 61 height 23
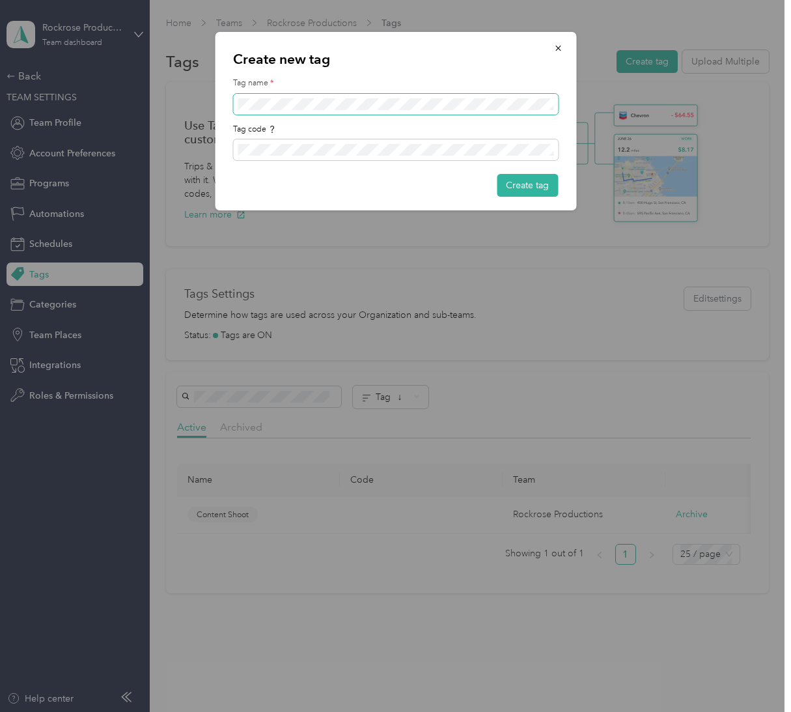
scroll to position [41, 0]
click at [517, 180] on button "Create tag" at bounding box center [527, 185] width 61 height 23
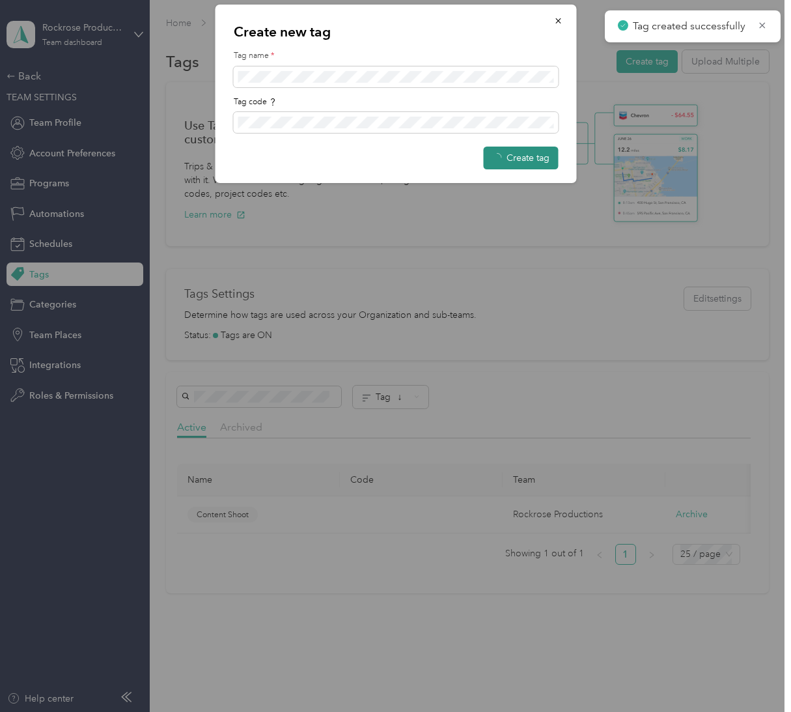
scroll to position [42, 0]
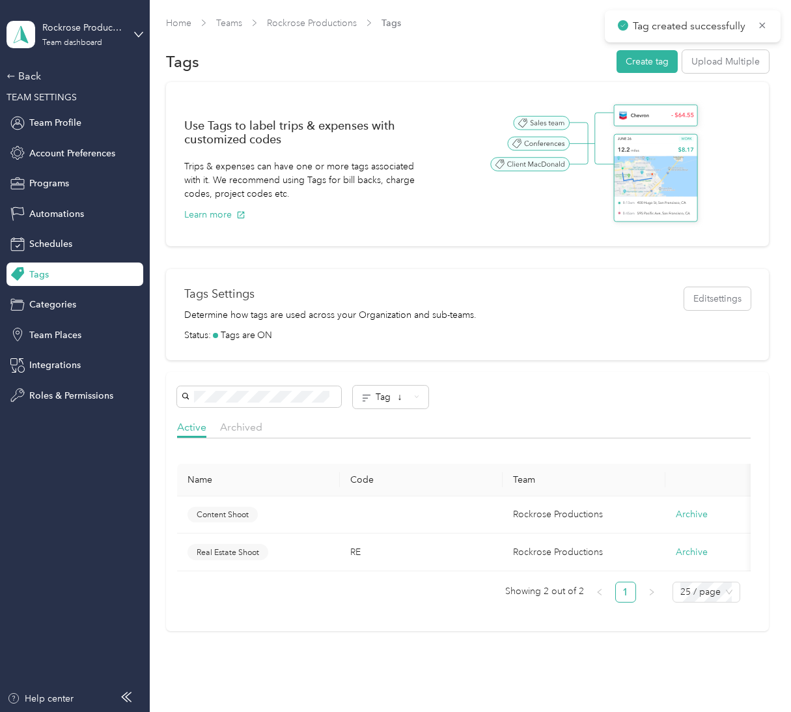
click at [265, 496] on td "Content Shoot" at bounding box center [258, 515] width 163 height 38
click at [425, 496] on td at bounding box center [421, 515] width 163 height 38
click at [233, 509] on span "Content Shoot" at bounding box center [223, 515] width 52 height 12
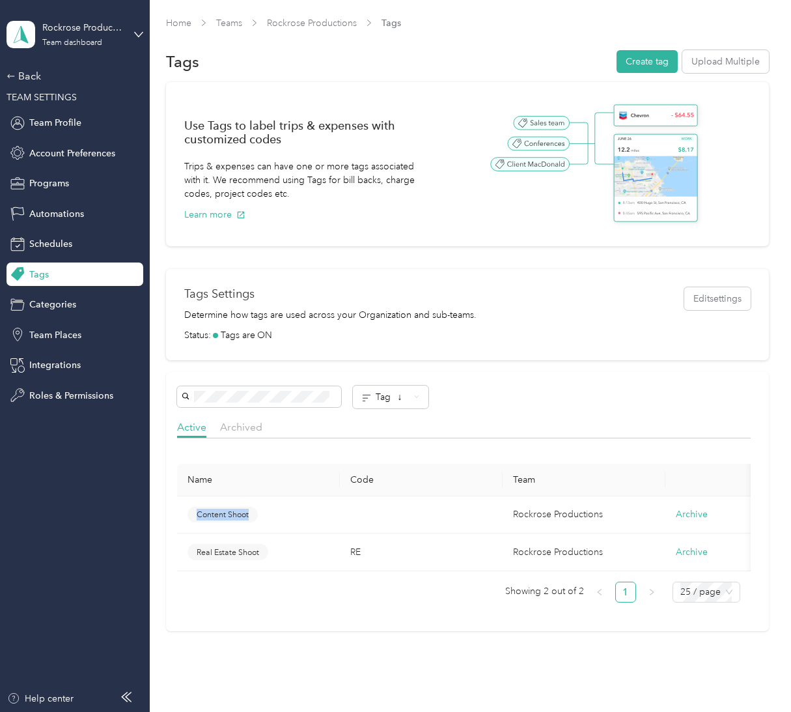
click at [233, 509] on span "Content Shoot" at bounding box center [223, 515] width 52 height 12
click at [419, 415] on div "Tag ↓ Active Archived Name Code Team Content Shoot Rockrose Productions Archive…" at bounding box center [467, 501] width 603 height 259
click at [517, 287] on button "Edit settings" at bounding box center [717, 298] width 66 height 23
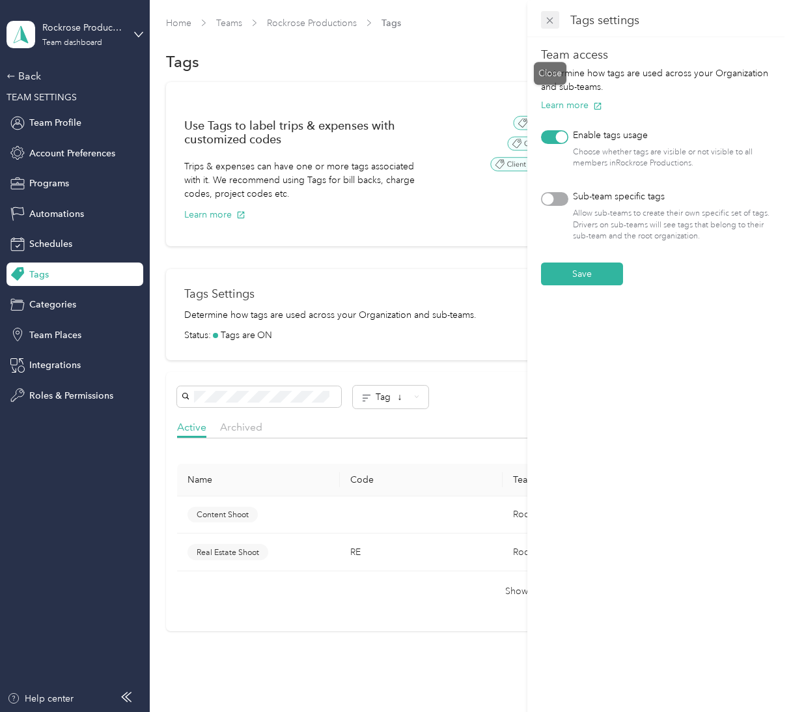
click at [517, 19] on icon at bounding box center [549, 20] width 11 height 11
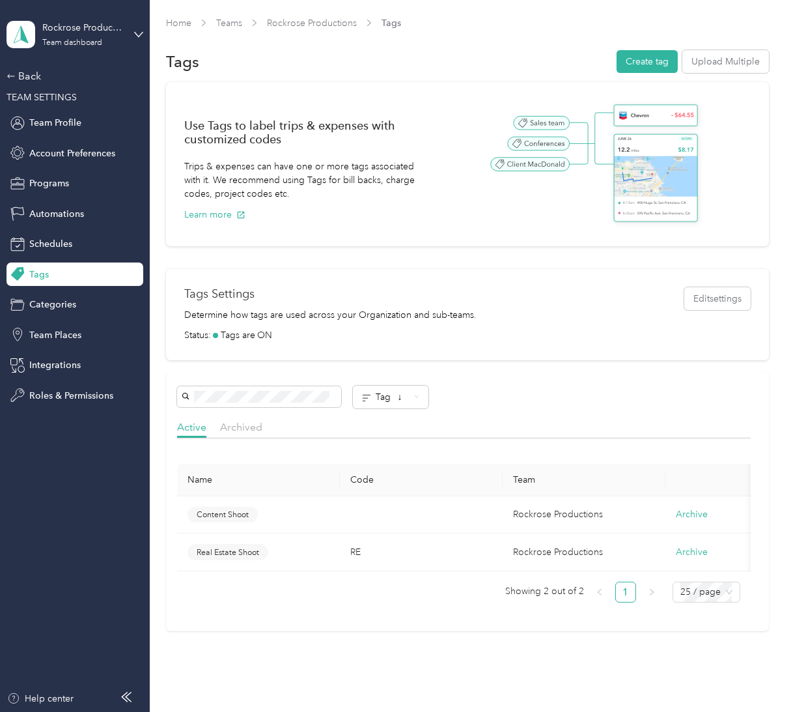
click at [517, 496] on td "Rockrose Productions" at bounding box center [584, 515] width 163 height 38
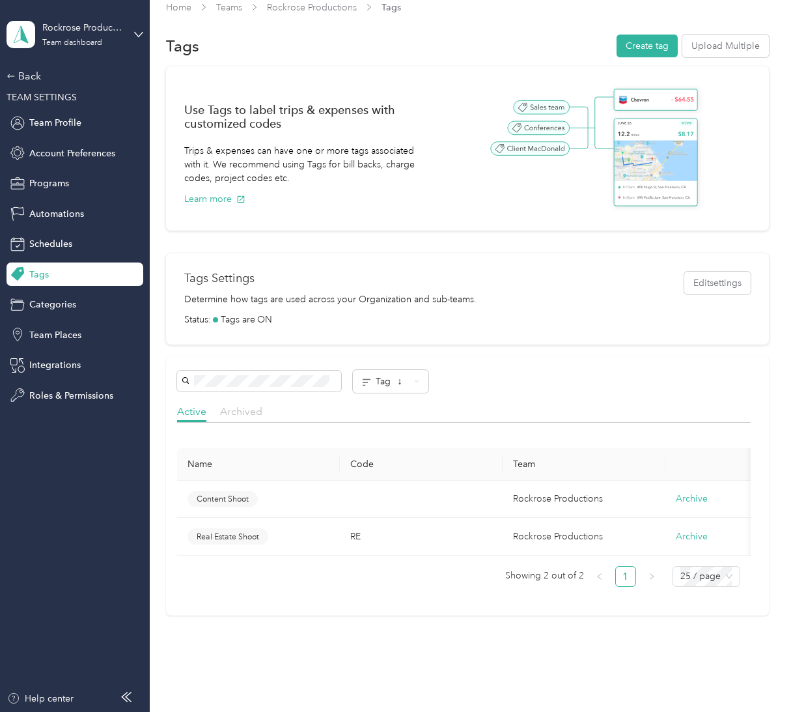
scroll to position [15, 0]
click at [214, 503] on span "Content Shoot" at bounding box center [223, 500] width 52 height 12
click at [221, 550] on td "Real Estate Shoot" at bounding box center [258, 537] width 163 height 38
click at [517, 538] on button "Archive" at bounding box center [692, 537] width 32 height 14
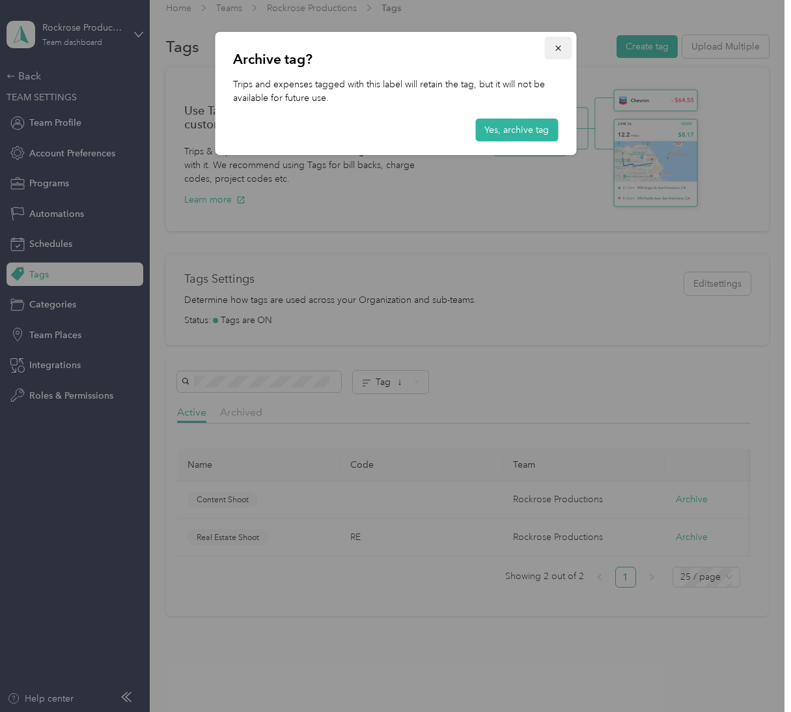
click at [517, 51] on icon "button" at bounding box center [557, 48] width 9 height 9
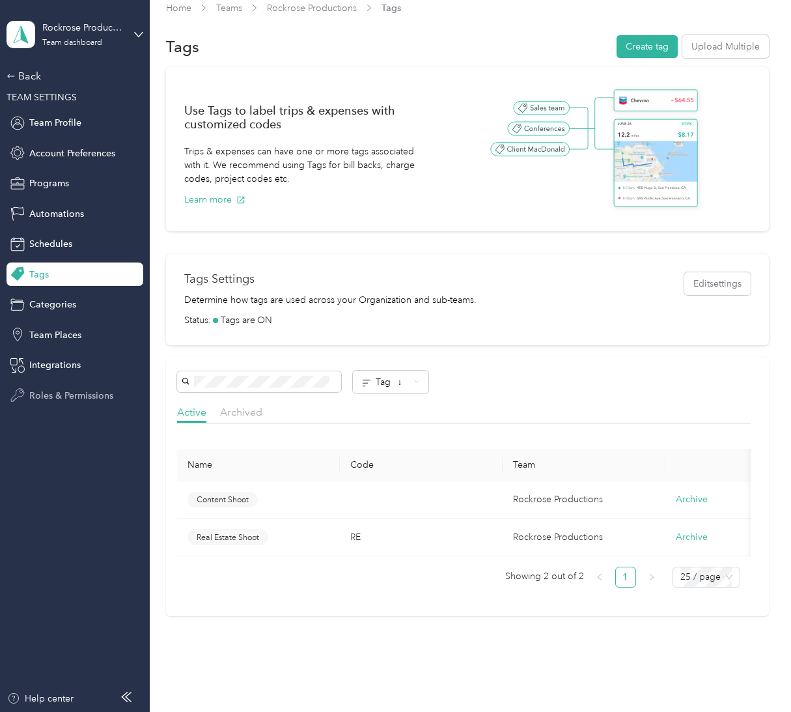
click at [24, 394] on icon at bounding box center [17, 395] width 13 height 13
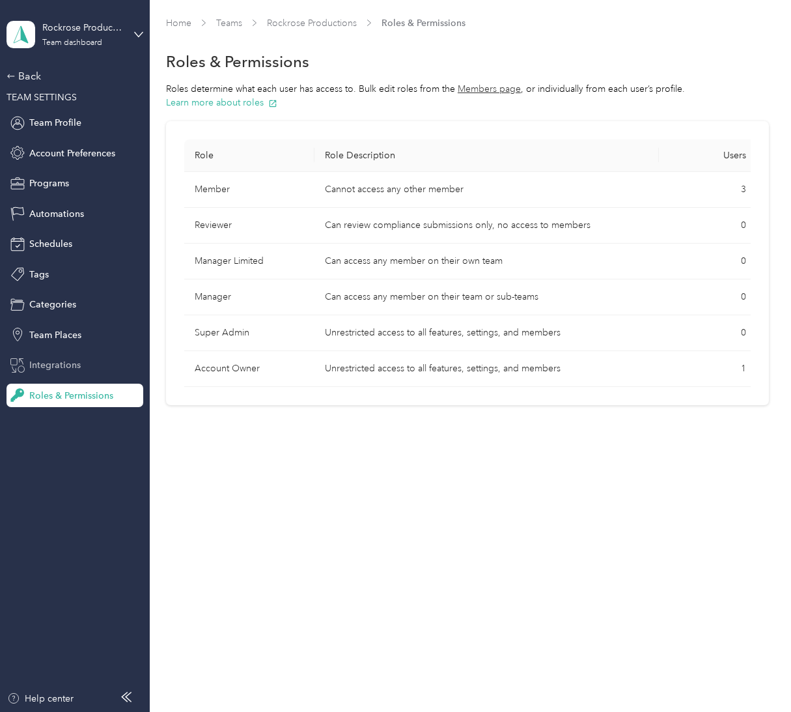
click at [56, 358] on span "Integrations" at bounding box center [54, 365] width 51 height 14
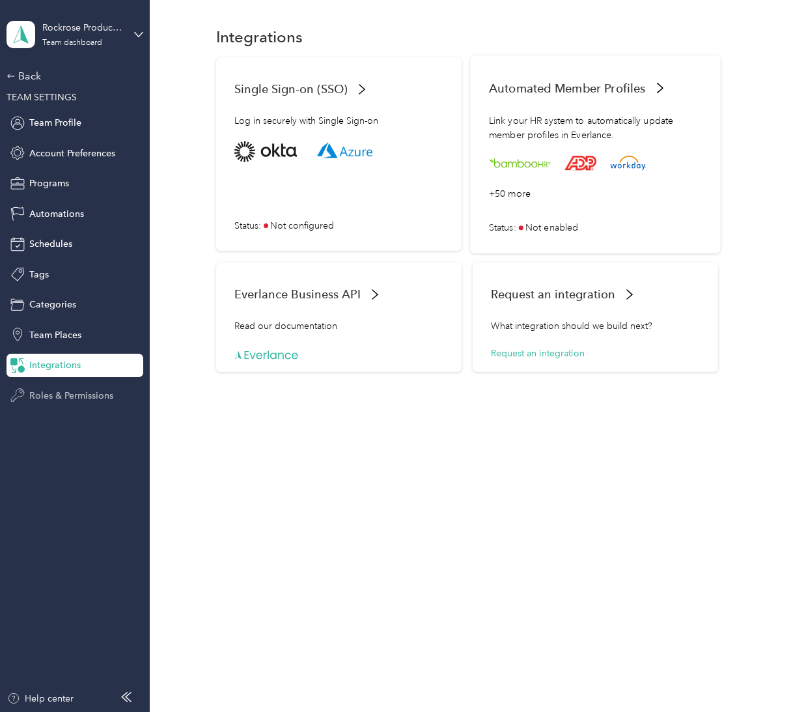
click at [517, 92] on icon at bounding box center [661, 87] width 10 height 10
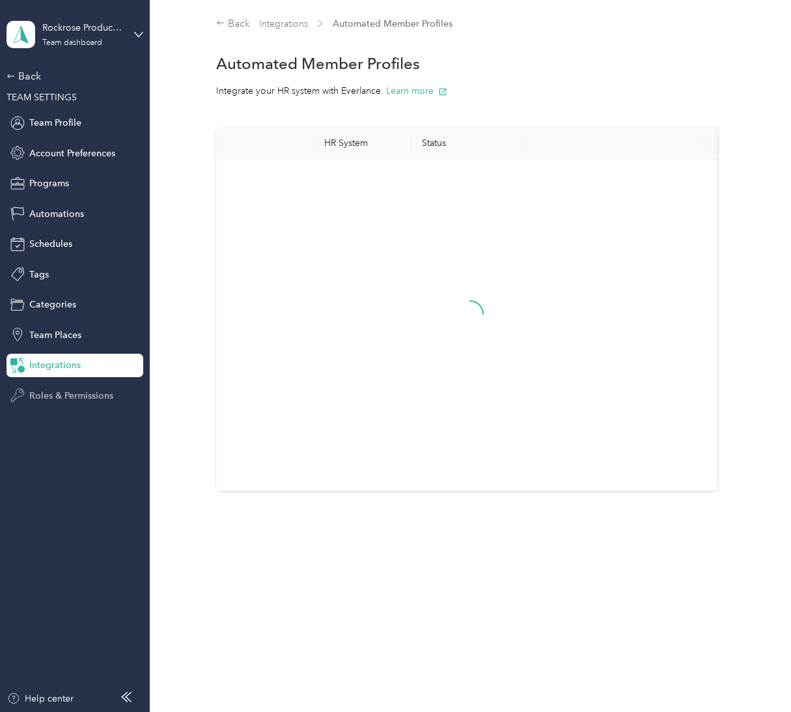
scroll to position [42, 0]
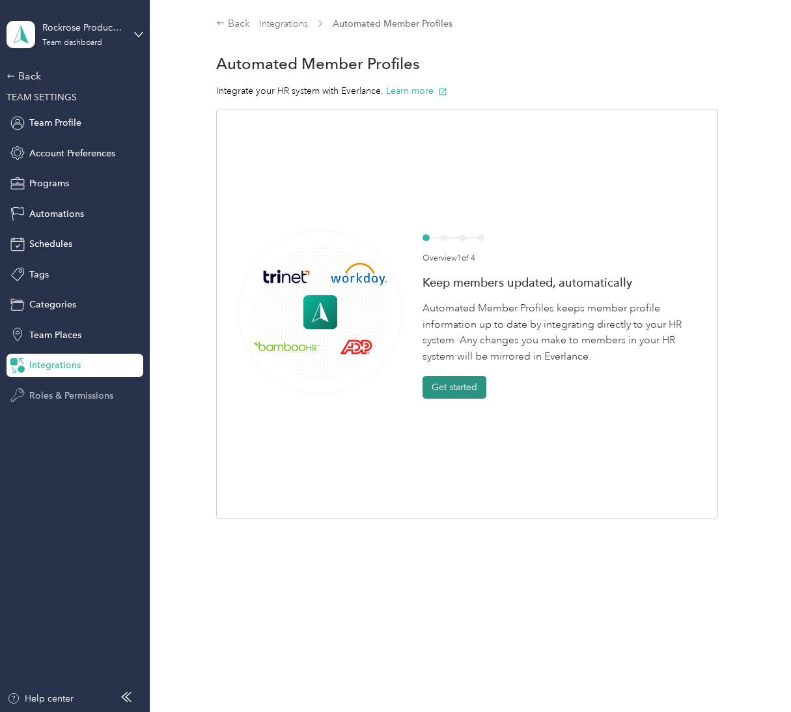
click at [465, 376] on button "Get started" at bounding box center [455, 387] width 64 height 23
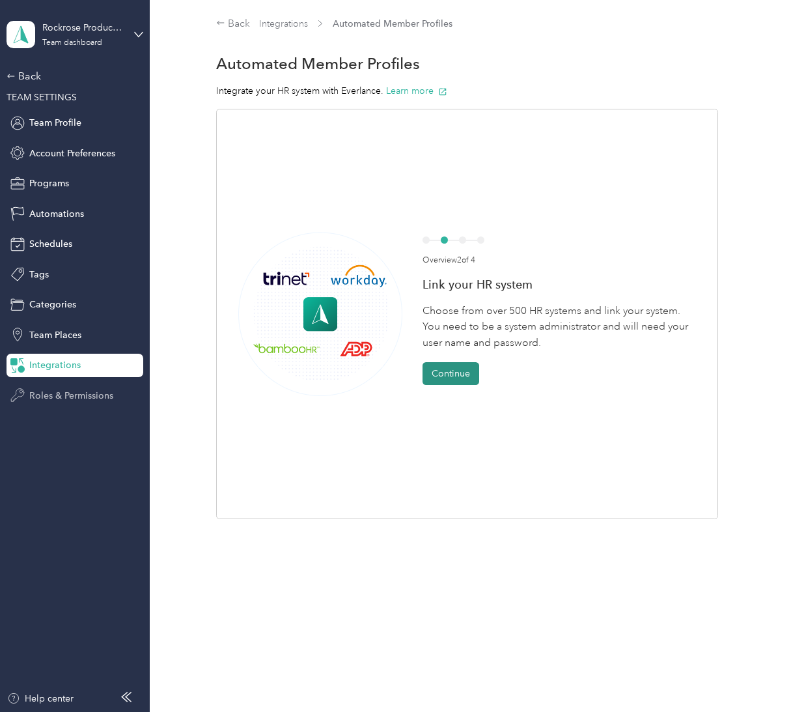
click at [462, 362] on button "Continue" at bounding box center [451, 373] width 57 height 23
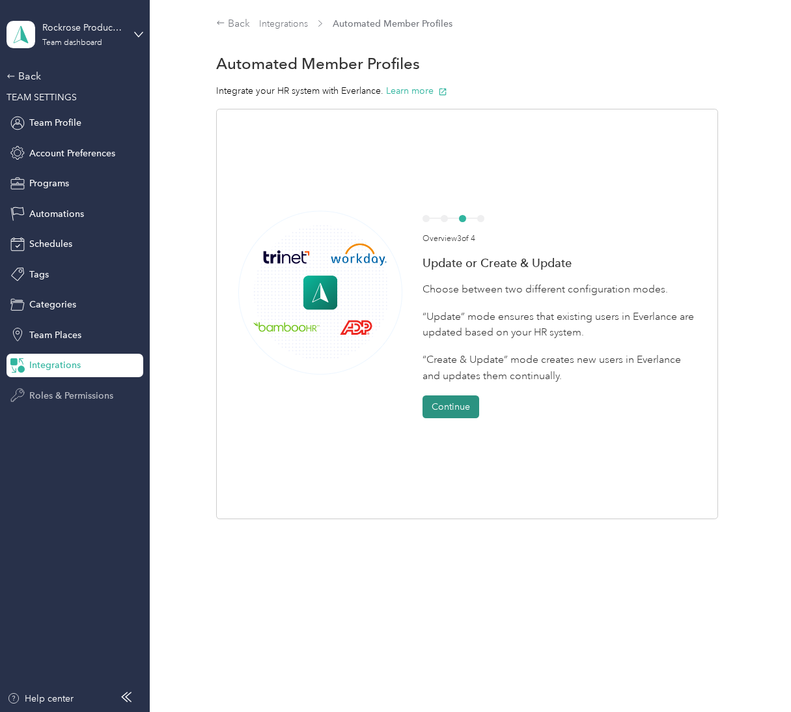
click at [453, 395] on button "Continue" at bounding box center [451, 406] width 57 height 23
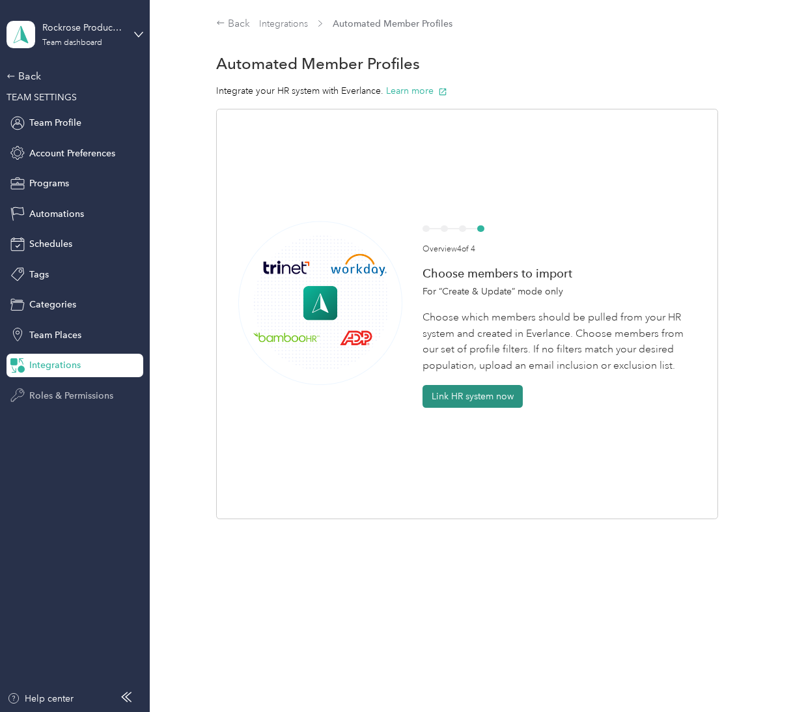
click at [453, 385] on button "Link HR system now" at bounding box center [473, 396] width 100 height 23
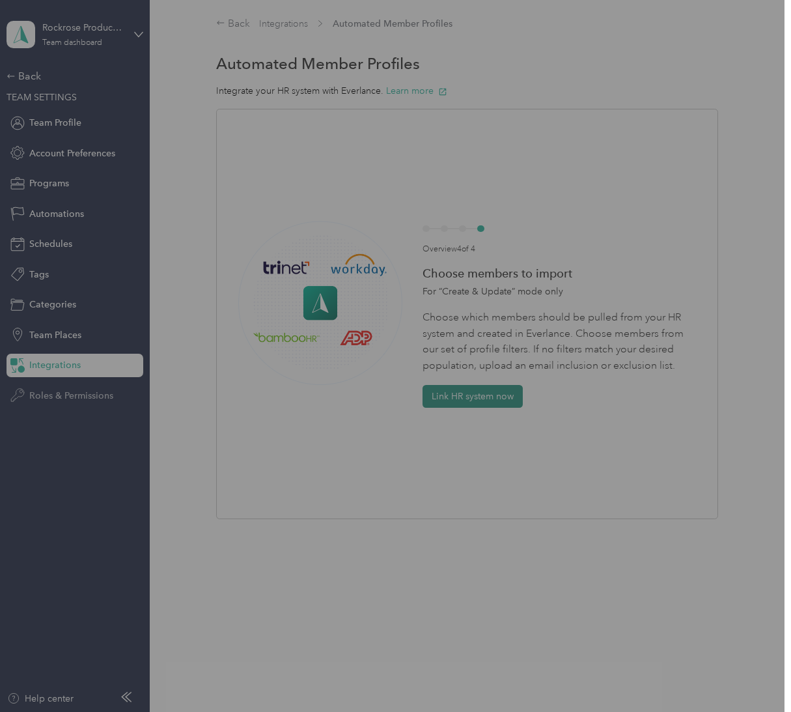
scroll to position [0, 0]
click at [517, 71] on icon "button" at bounding box center [658, 70] width 5 height 5
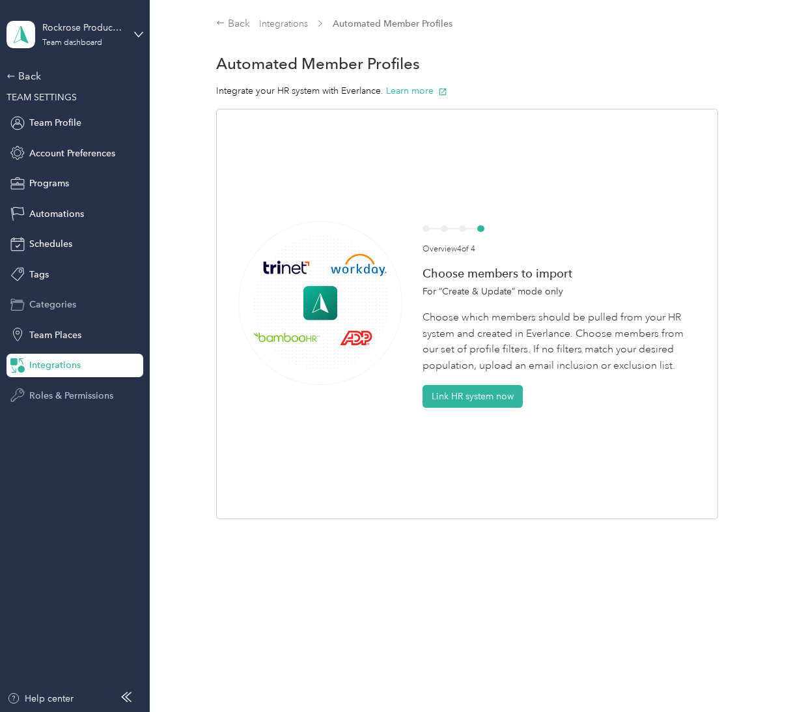
click at [74, 298] on span "Categories" at bounding box center [52, 305] width 47 height 14
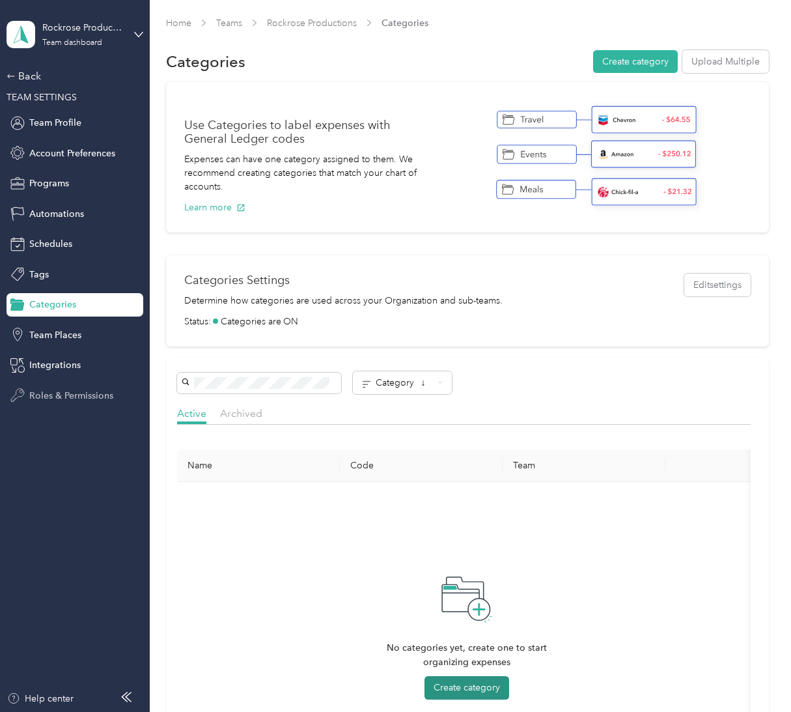
click at [462, 676] on button "Create category" at bounding box center [467, 687] width 85 height 23
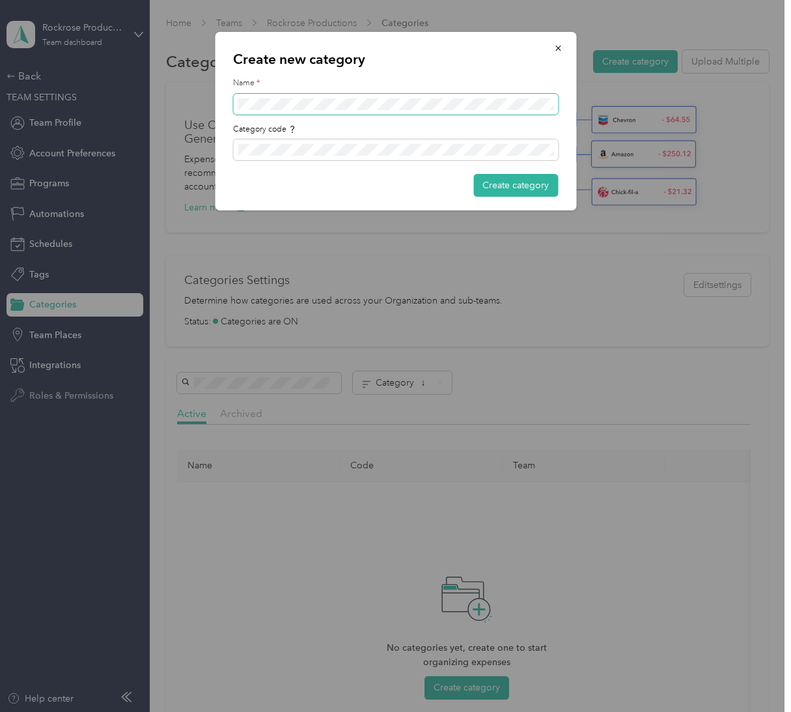
scroll to position [41, 0]
click at [497, 192] on button "Create category" at bounding box center [515, 185] width 85 height 23
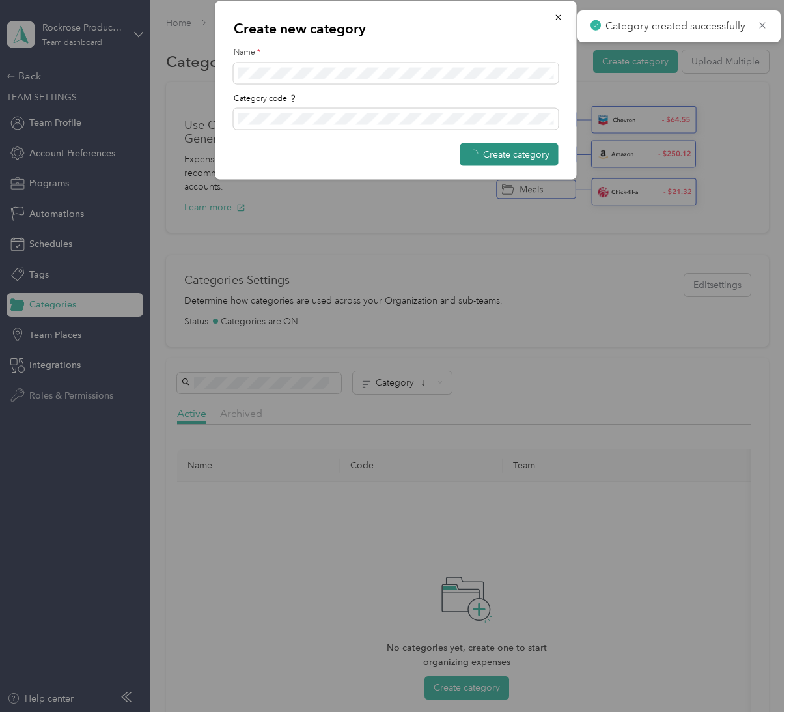
scroll to position [42, 0]
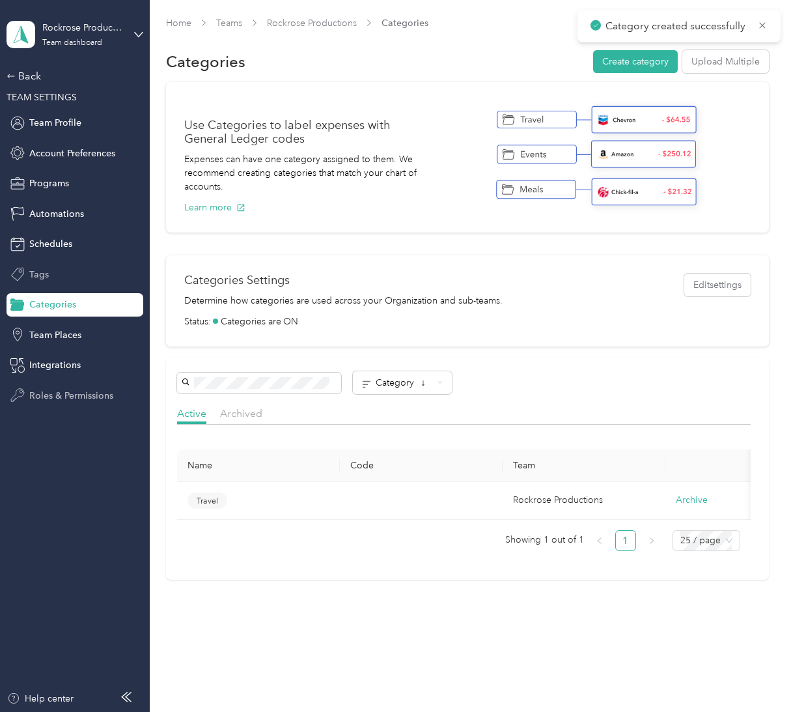
click at [84, 262] on div "Tags" at bounding box center [75, 273] width 137 height 23
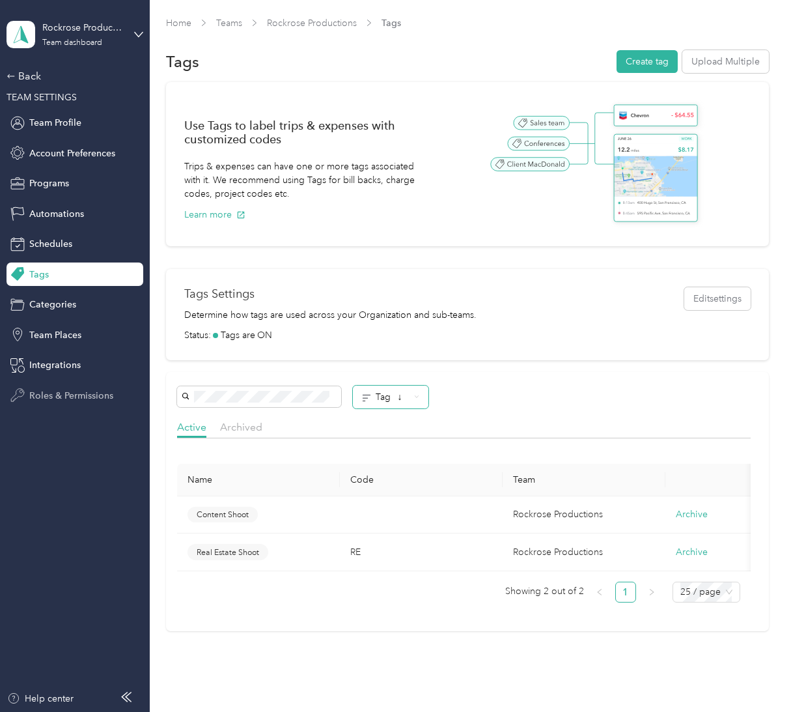
click at [387, 404] on span "Tag ↓" at bounding box center [386, 397] width 48 height 14
click at [223, 518] on span "Content Shoot" at bounding box center [223, 515] width 52 height 12
click at [517, 520] on button "Archive" at bounding box center [692, 514] width 32 height 14
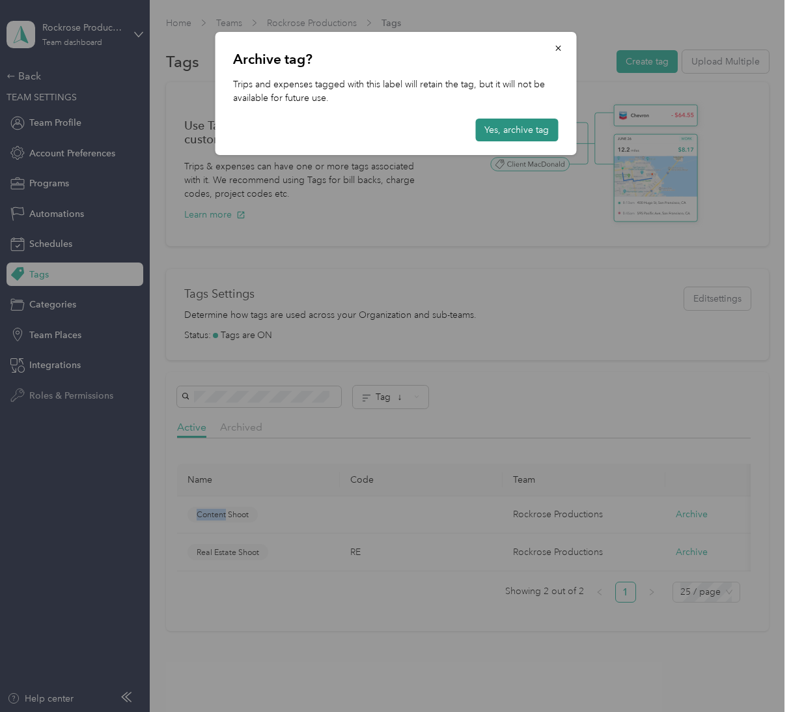
click at [517, 133] on button "Yes, archive tag" at bounding box center [516, 130] width 83 height 23
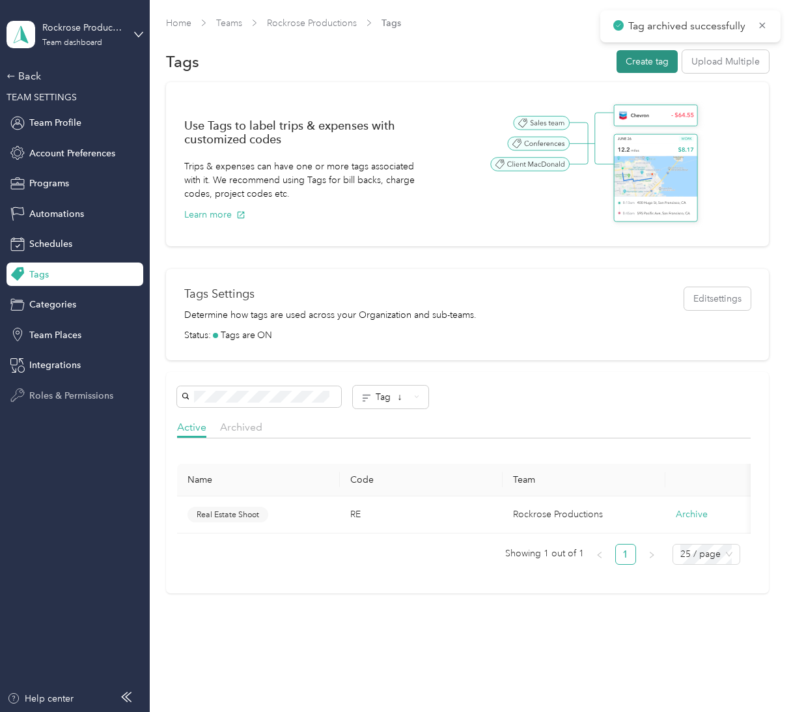
click at [517, 68] on button "Create tag" at bounding box center [647, 61] width 61 height 23
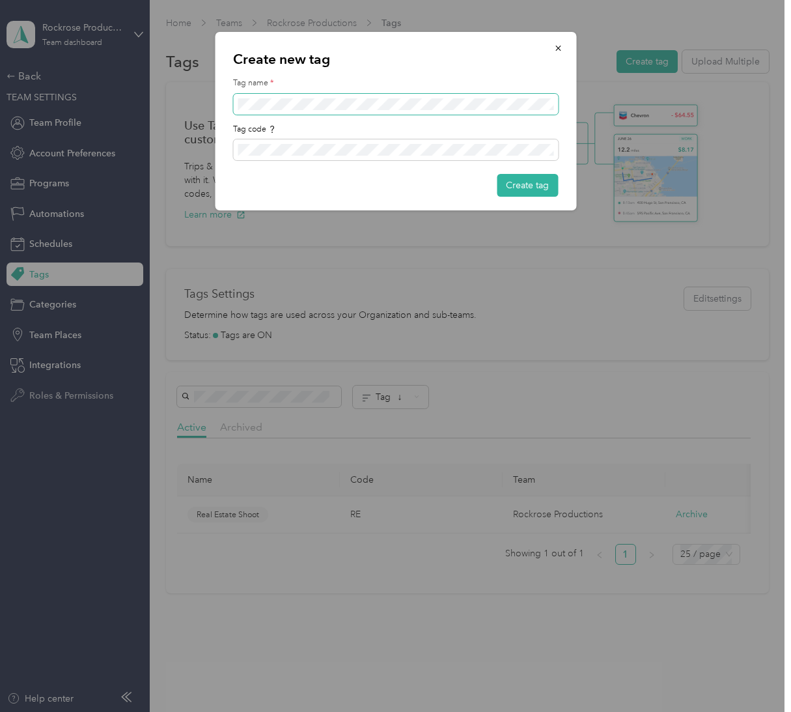
click at [359, 109] on span at bounding box center [395, 104] width 325 height 21
click at [517, 189] on button "Create tag" at bounding box center [527, 185] width 61 height 23
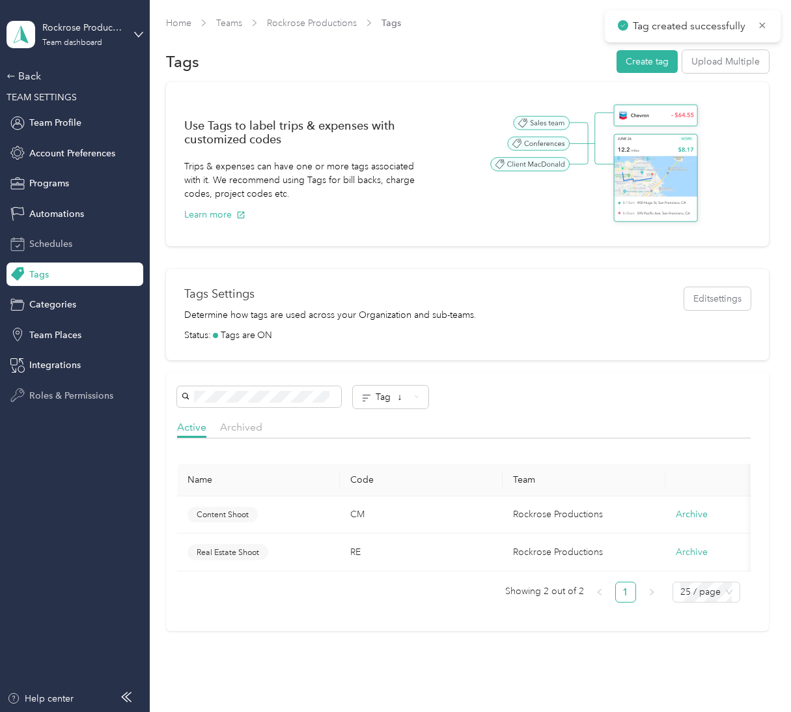
click at [85, 236] on div "Schedules" at bounding box center [75, 243] width 137 height 23
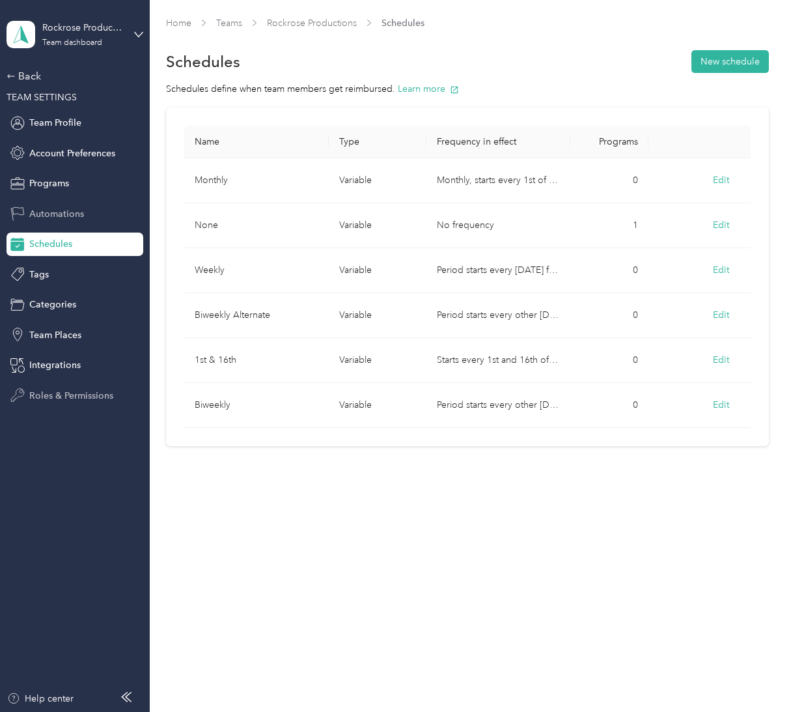
click at [61, 213] on span "Automations" at bounding box center [56, 214] width 55 height 14
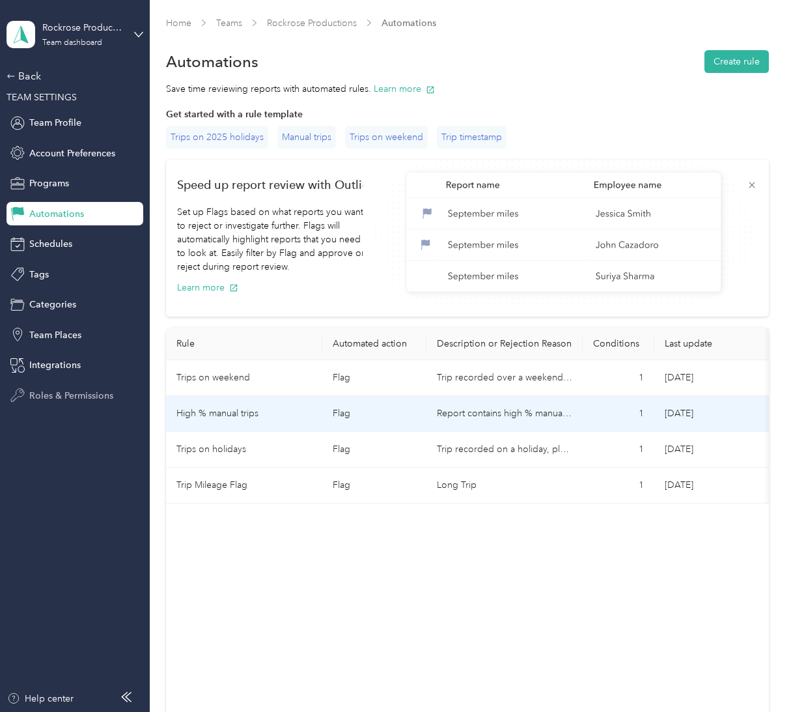
click at [421, 425] on td "Flag" at bounding box center [374, 414] width 104 height 36
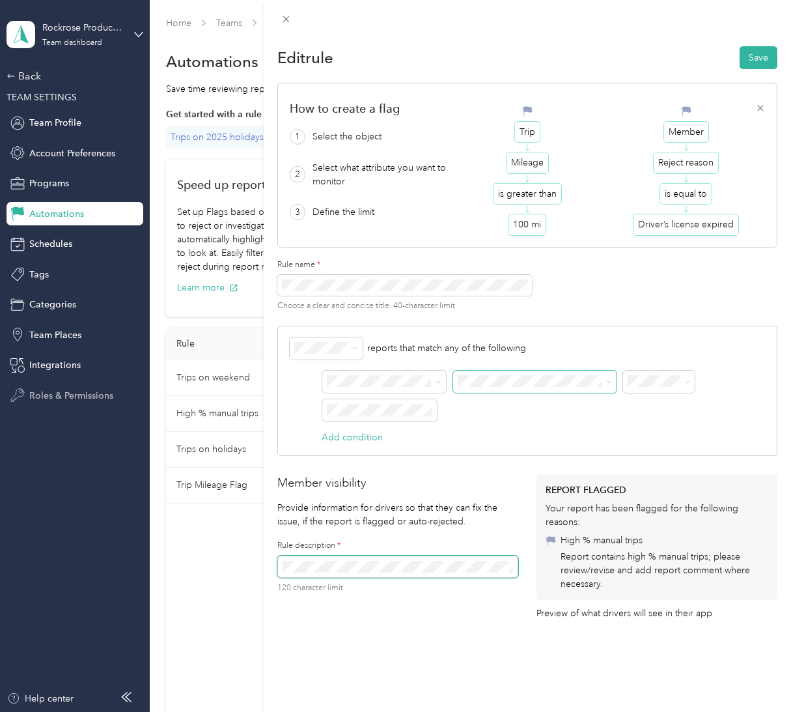
click at [491, 387] on span at bounding box center [534, 381] width 163 height 22
click at [495, 497] on span "Total miles" at bounding box center [549, 496] width 172 height 14
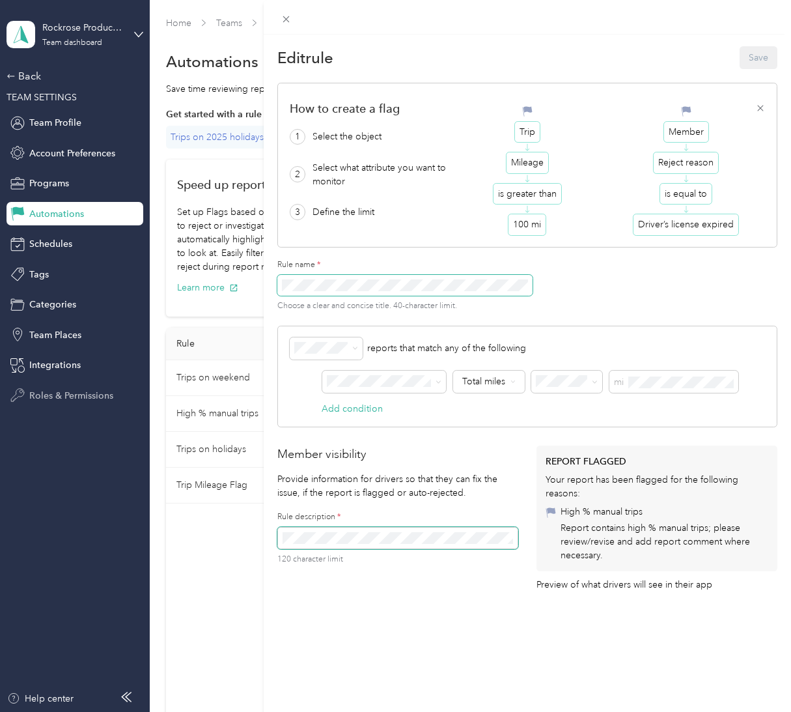
click at [265, 287] on div "Edit rule Save How to create a flag 1 Select the object 2 Select what attribute…" at bounding box center [527, 391] width 527 height 712
click at [381, 427] on div "Submitter" at bounding box center [384, 428] width 105 height 14
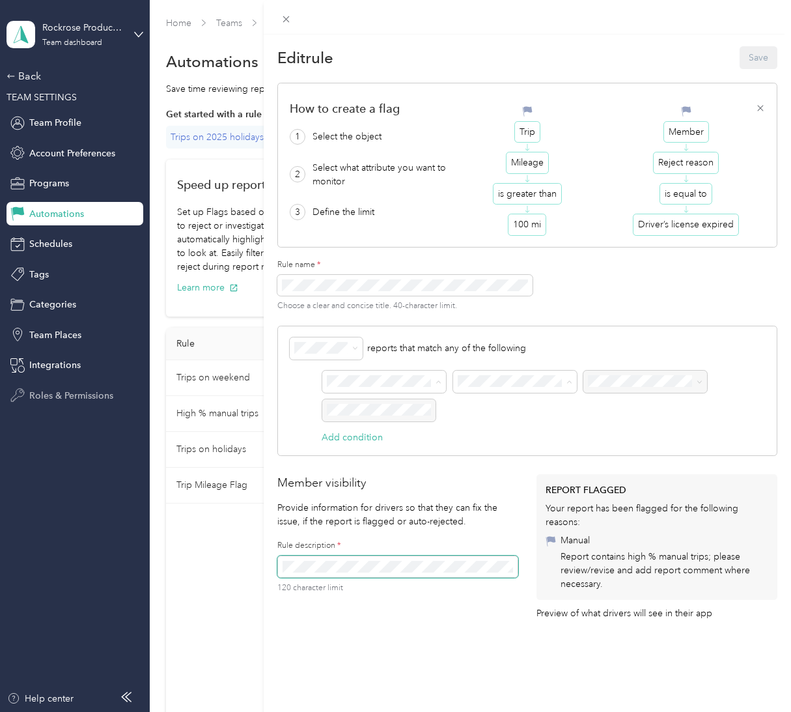
click at [361, 412] on li "Report" at bounding box center [385, 404] width 124 height 23
click at [355, 429] on span "Submitter" at bounding box center [352, 427] width 40 height 11
click at [508, 387] on span at bounding box center [515, 381] width 124 height 22
click at [517, 389] on div at bounding box center [645, 381] width 124 height 22
click at [361, 438] on button "Add condition" at bounding box center [352, 437] width 61 height 14
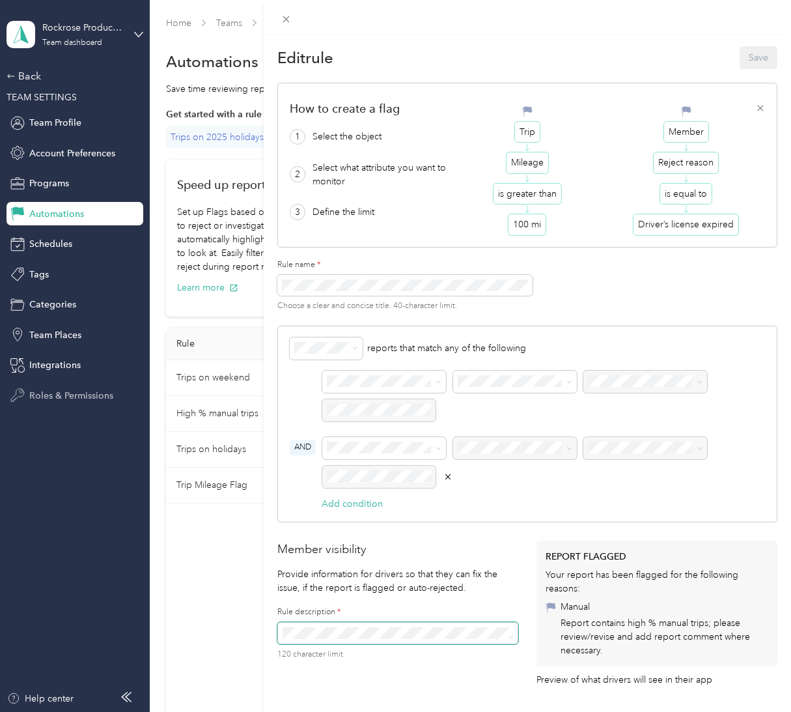
click at [359, 393] on div at bounding box center [543, 395] width 443 height 51
click at [359, 387] on span at bounding box center [384, 381] width 124 height 22
click at [363, 449] on div "Trips" at bounding box center [384, 450] width 105 height 14
click at [419, 408] on div at bounding box center [378, 410] width 113 height 22
click at [369, 411] on div at bounding box center [378, 410] width 113 height 22
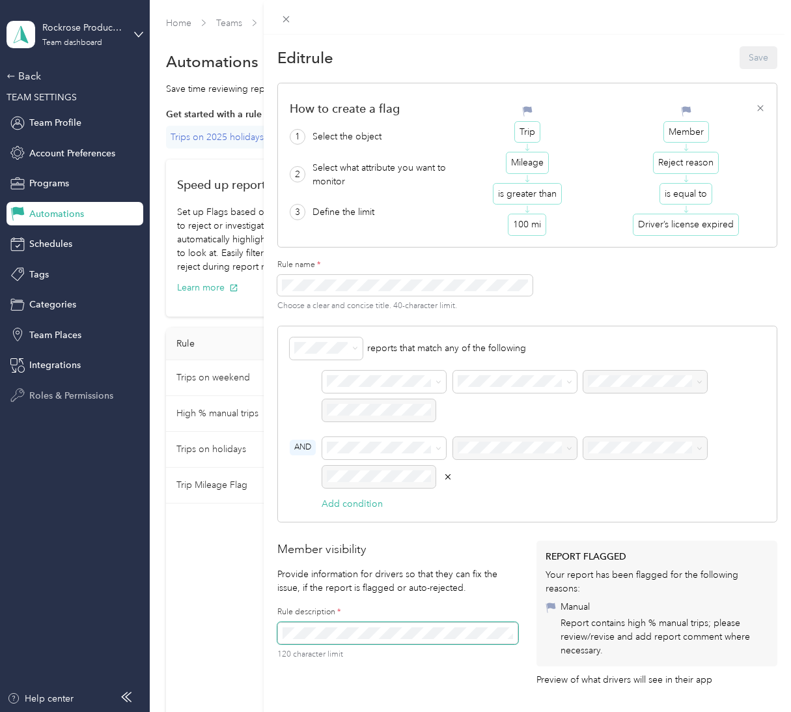
click at [449, 475] on icon "button" at bounding box center [447, 476] width 9 height 9
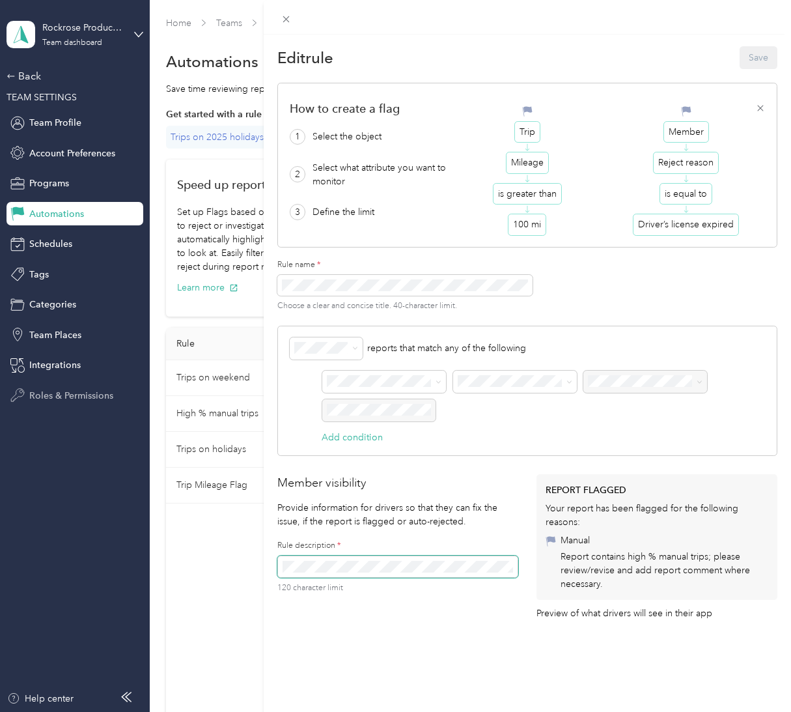
scroll to position [42, 0]
click at [283, 16] on icon at bounding box center [286, 19] width 11 height 11
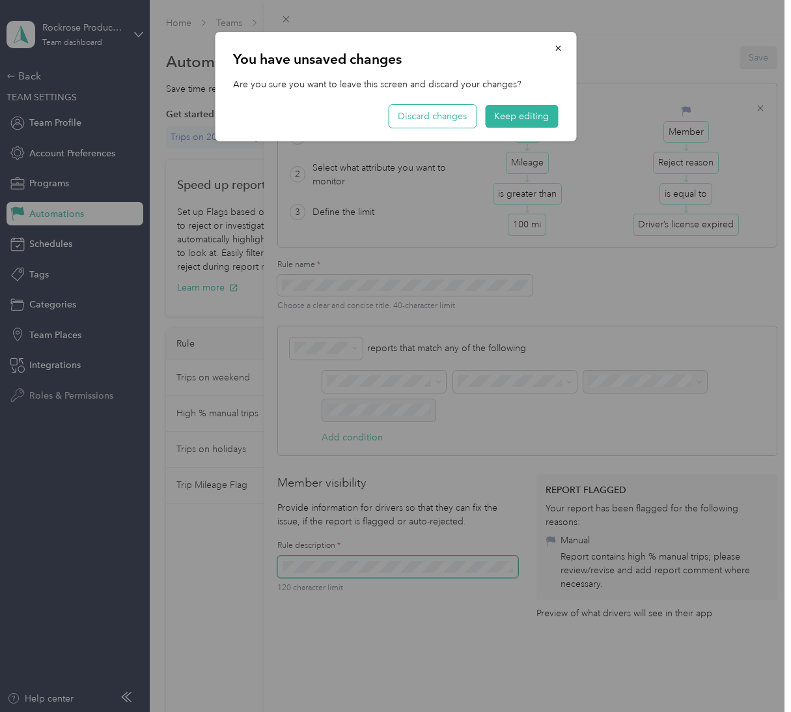
click at [450, 115] on button "Discard changes" at bounding box center [432, 116] width 87 height 23
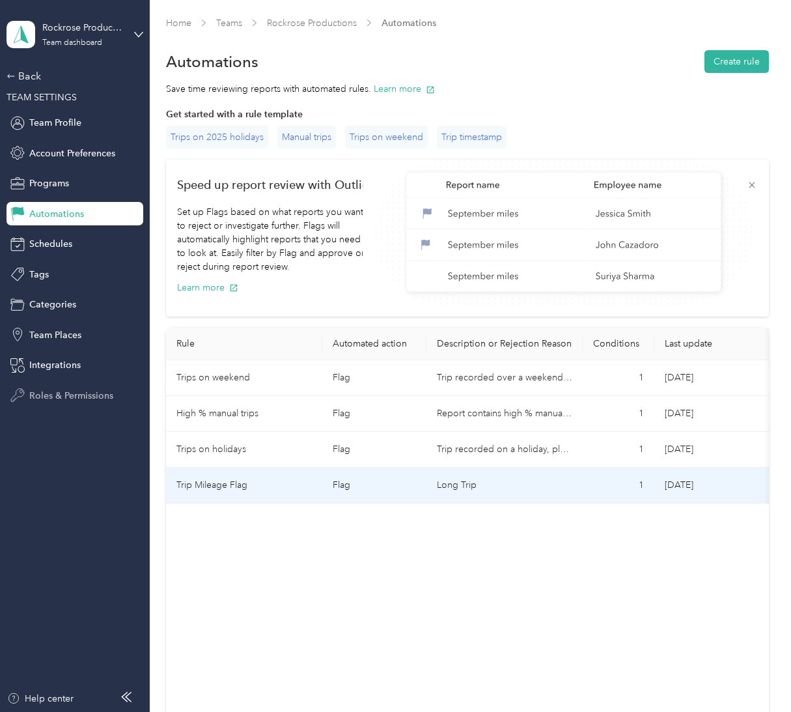
click at [430, 467] on td "Long Trip" at bounding box center [504, 485] width 156 height 36
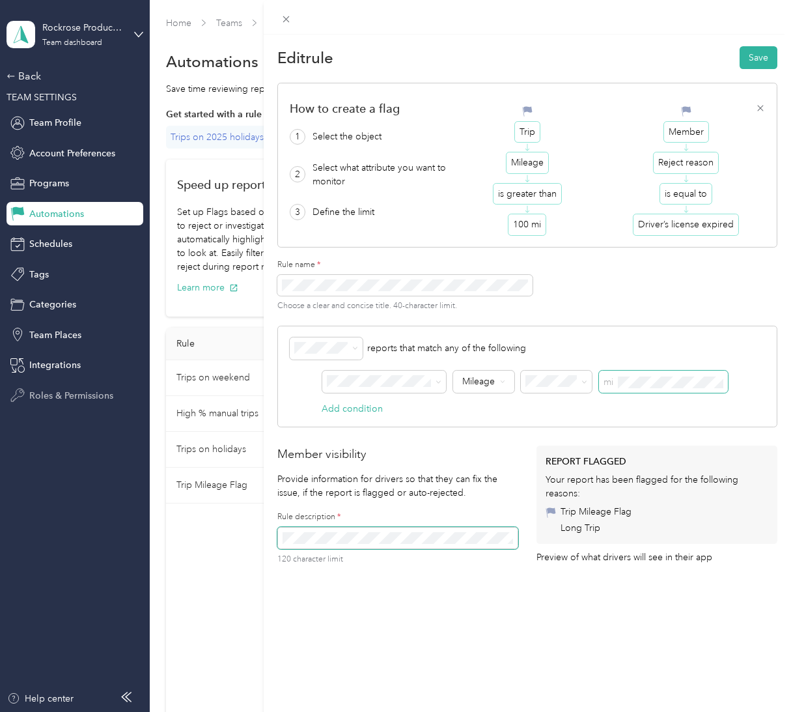
scroll to position [41, 0]
click at [517, 591] on div "Edit rule Save How to create a flag 1 Select the object 2 Select what attribute…" at bounding box center [527, 391] width 527 height 712
click at [517, 58] on button "Save" at bounding box center [759, 57] width 38 height 23
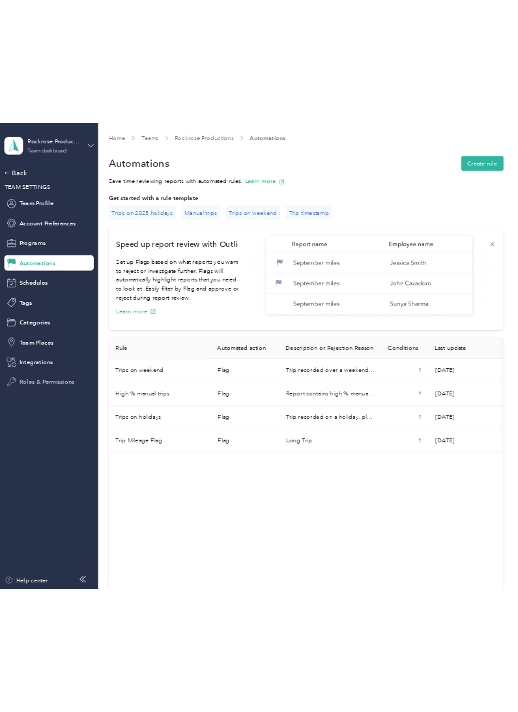
scroll to position [0, 0]
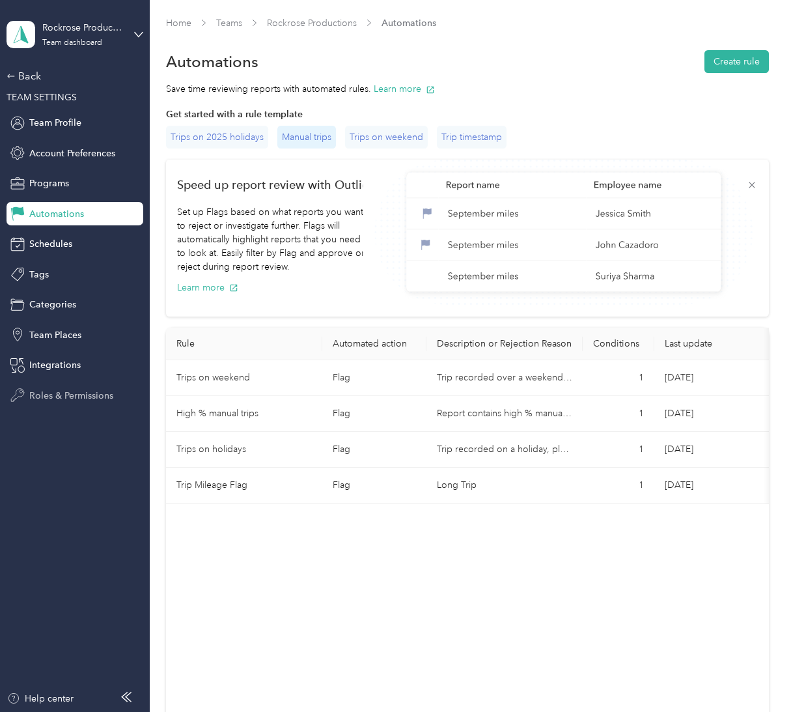
click at [312, 135] on div "Manual trips" at bounding box center [306, 137] width 59 height 23
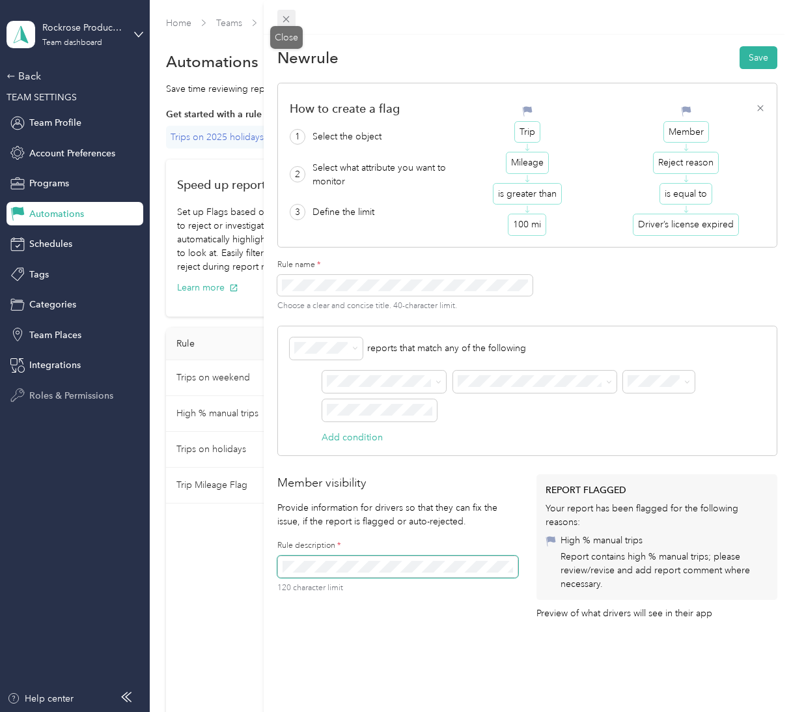
click at [286, 20] on icon at bounding box center [286, 19] width 11 height 11
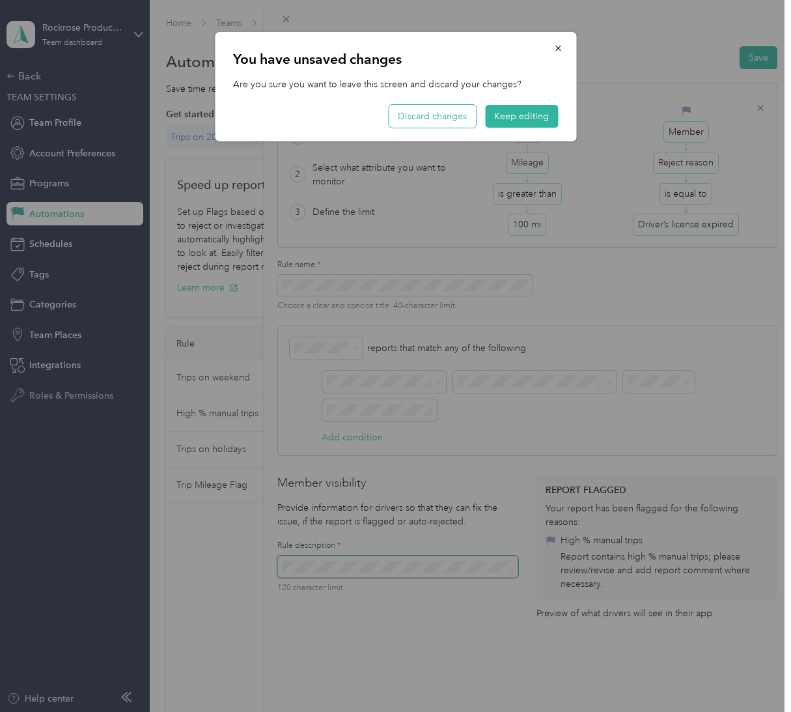
click at [447, 115] on button "Discard changes" at bounding box center [432, 116] width 87 height 23
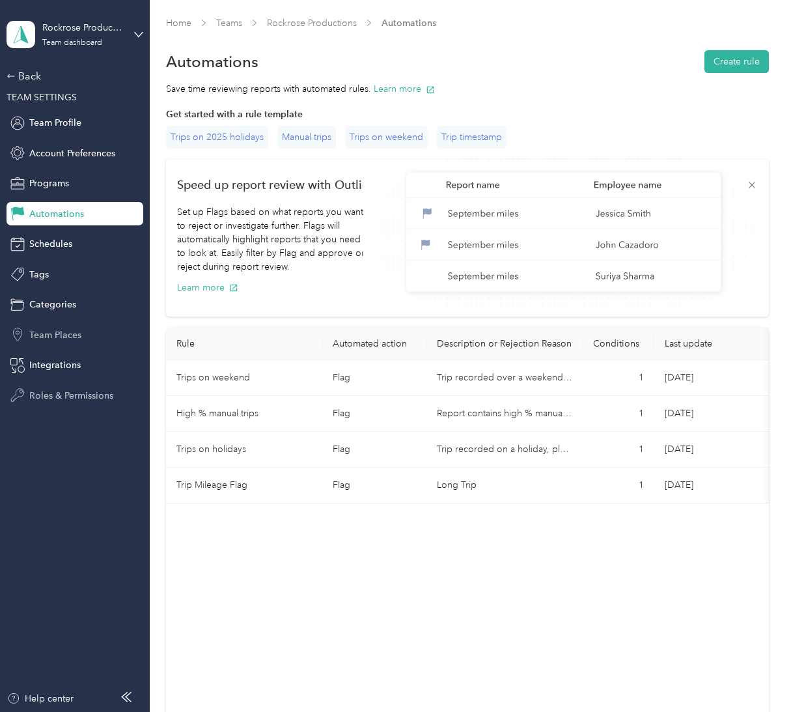
click at [45, 335] on span "Team Places" at bounding box center [55, 335] width 52 height 14
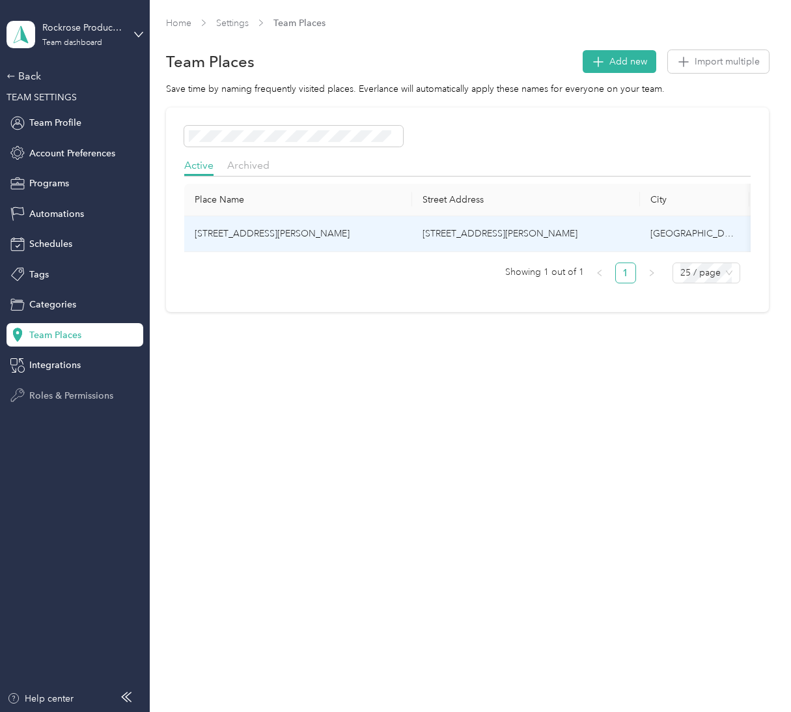
click at [500, 236] on td "[STREET_ADDRESS][PERSON_NAME]" at bounding box center [526, 234] width 228 height 36
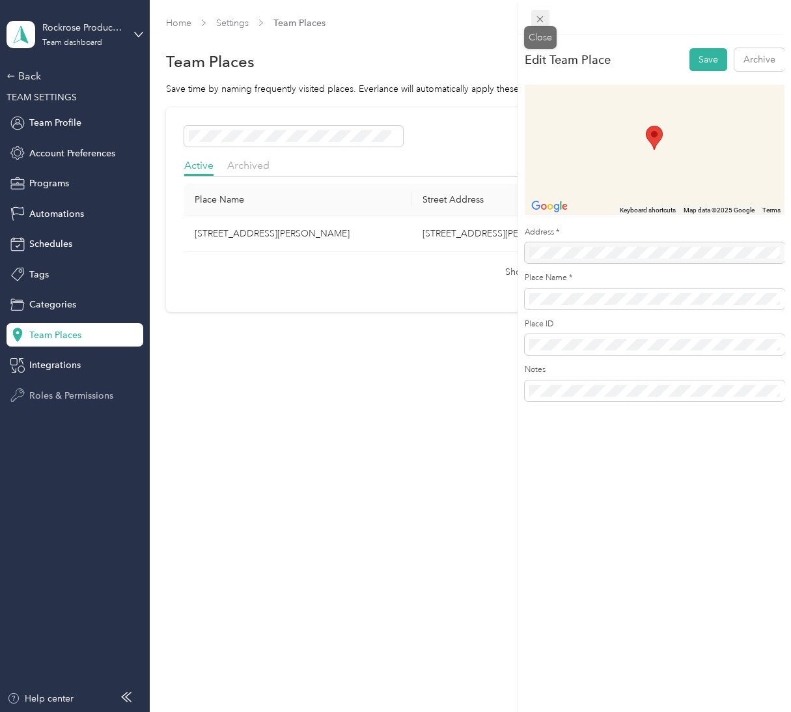
click at [517, 17] on icon at bounding box center [540, 19] width 11 height 11
